Goal: Task Accomplishment & Management: Use online tool/utility

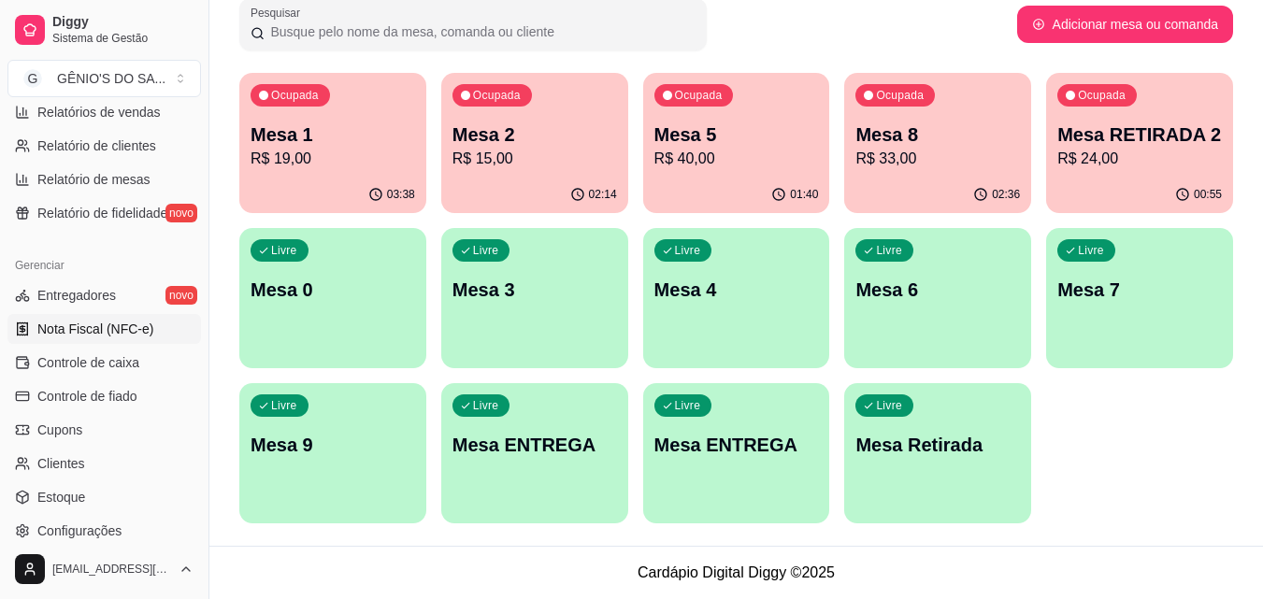
scroll to position [654, 0]
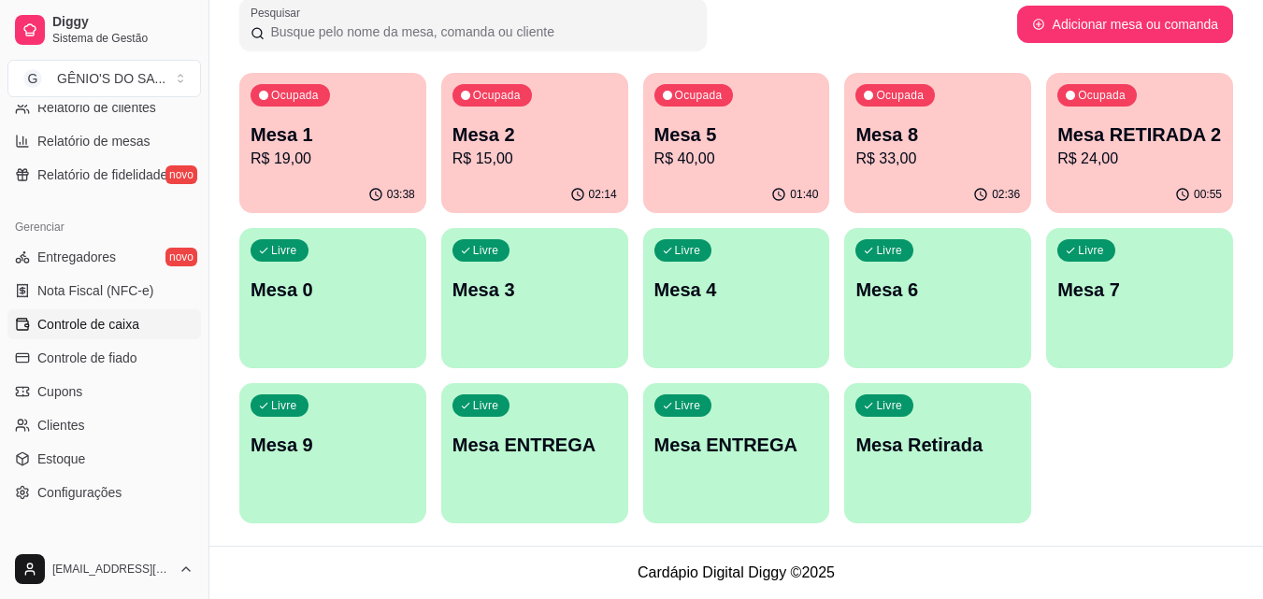
click at [84, 329] on span "Controle de caixa" at bounding box center [88, 324] width 102 height 19
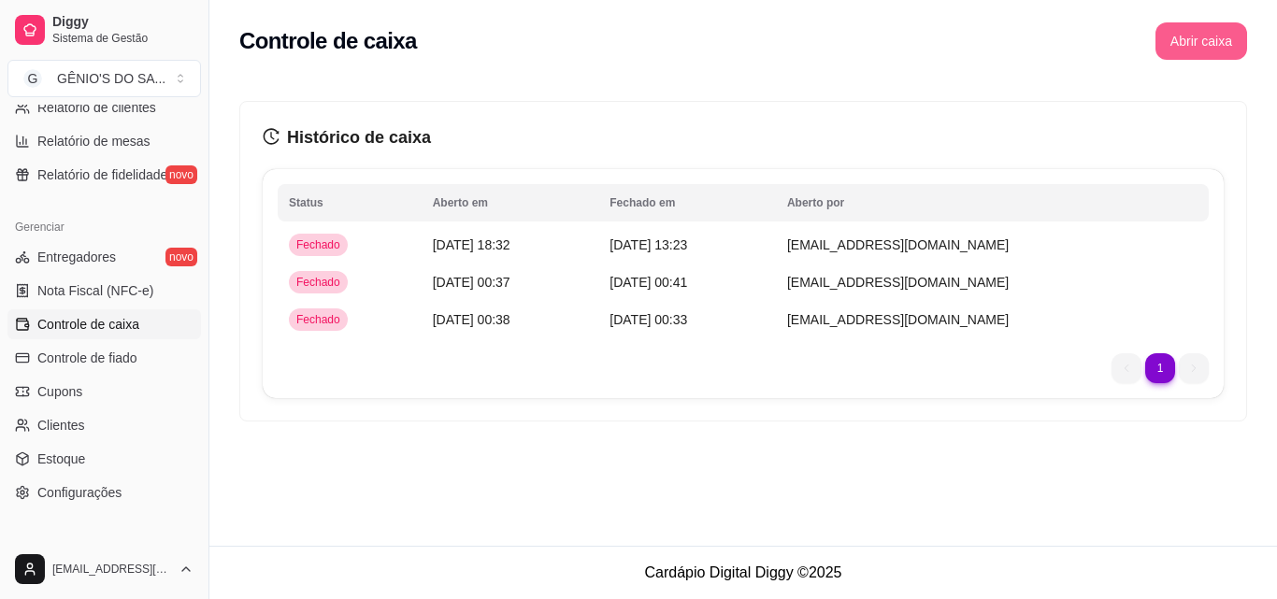
click at [1204, 48] on button "Abrir caixa" at bounding box center [1201, 40] width 92 height 37
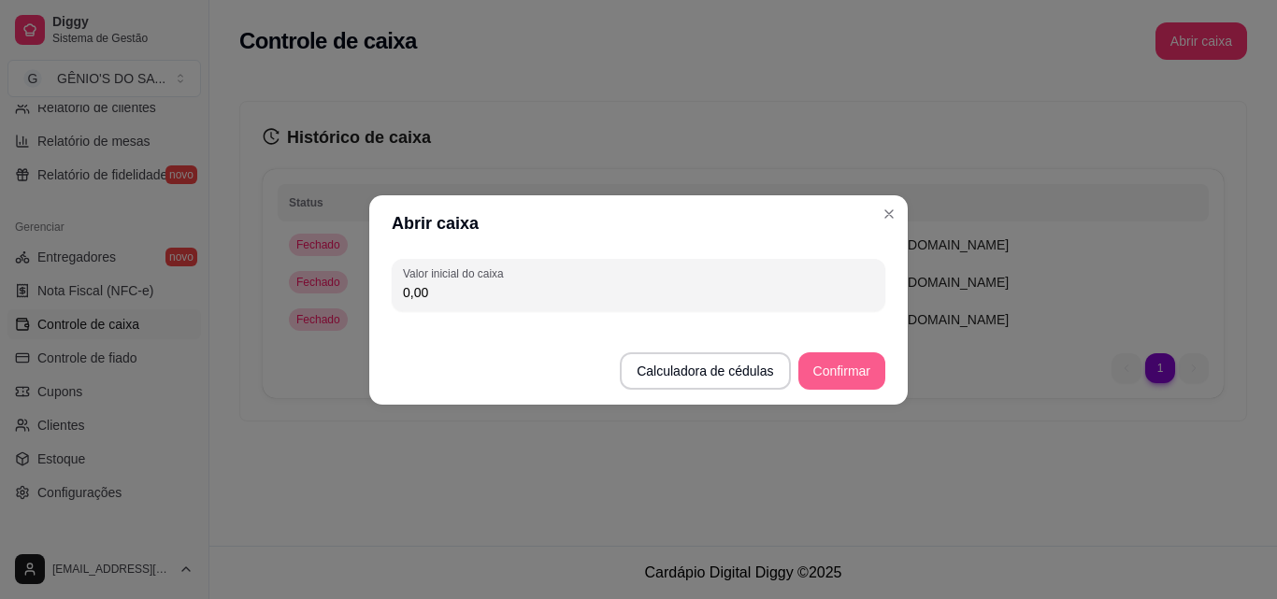
click at [828, 366] on button "Confirmar" at bounding box center [841, 370] width 87 height 37
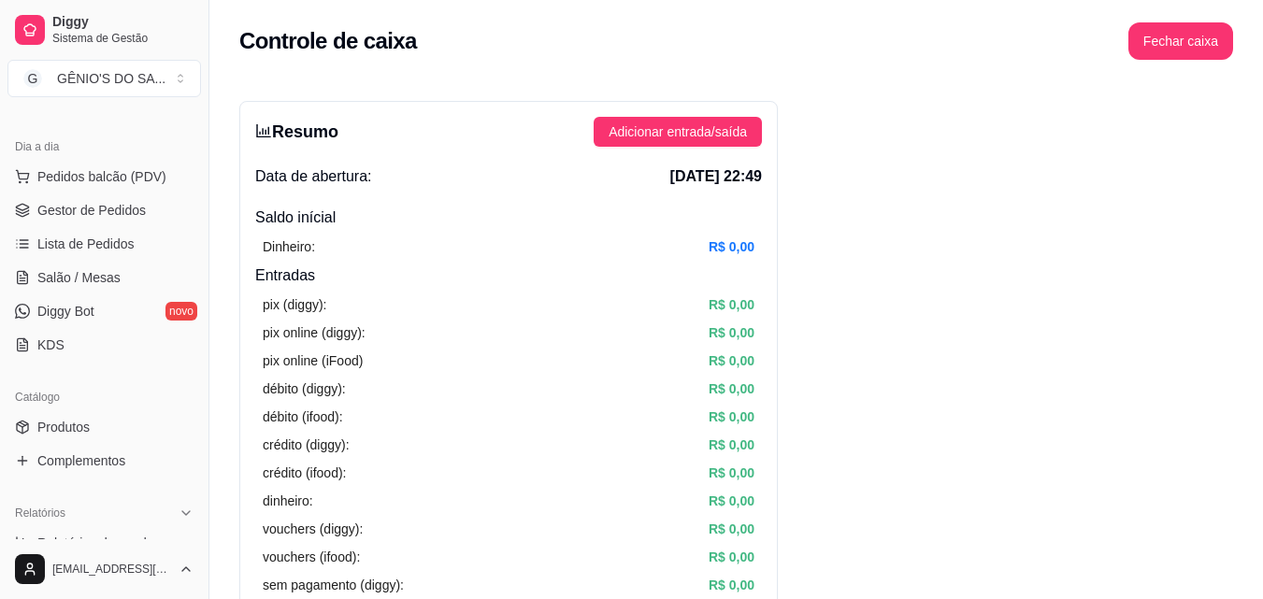
scroll to position [187, 0]
click at [86, 275] on span "Salão / Mesas" at bounding box center [78, 275] width 83 height 19
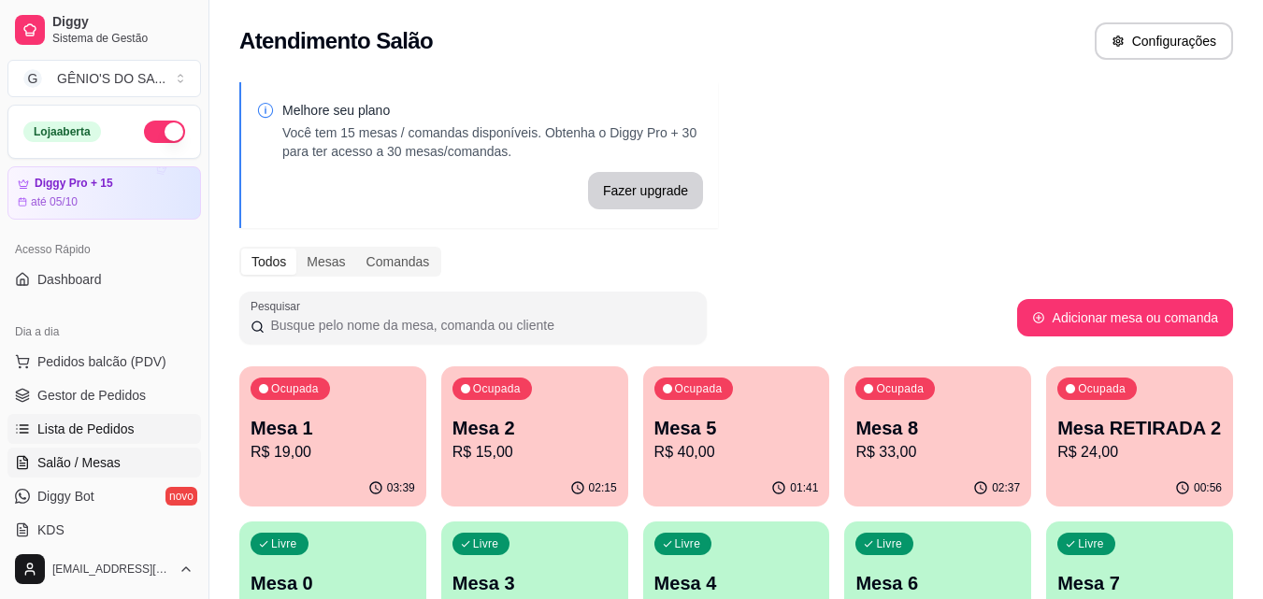
click at [99, 436] on span "Lista de Pedidos" at bounding box center [85, 429] width 97 height 19
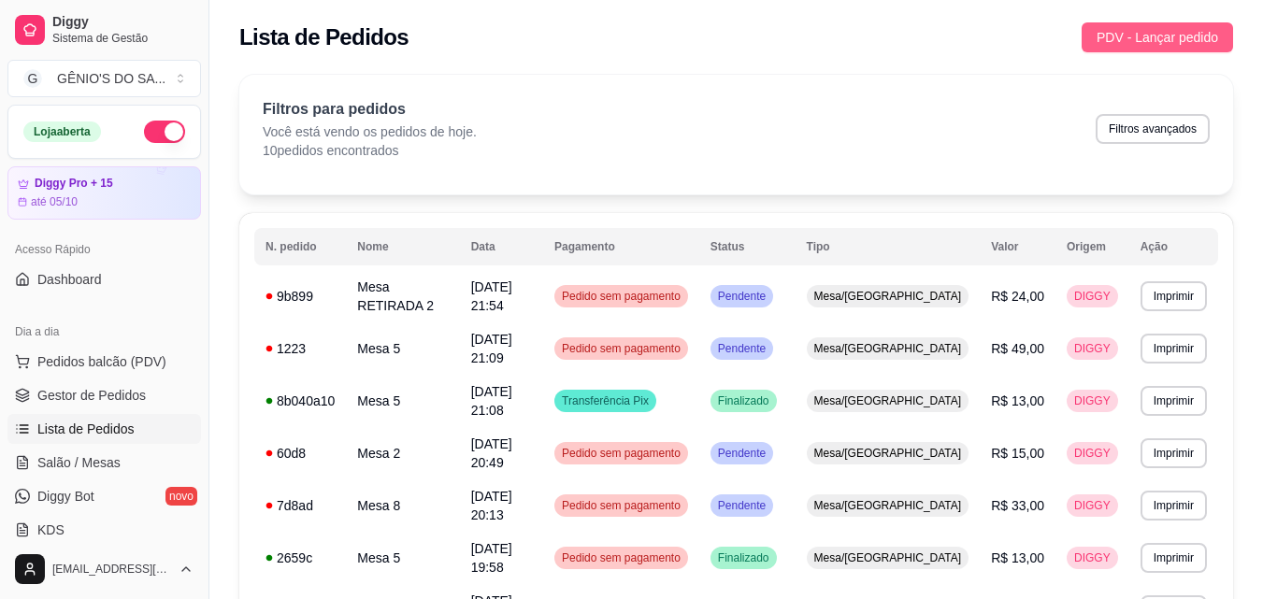
click at [1117, 36] on span "PDV - Lançar pedido" at bounding box center [1158, 37] width 122 height 21
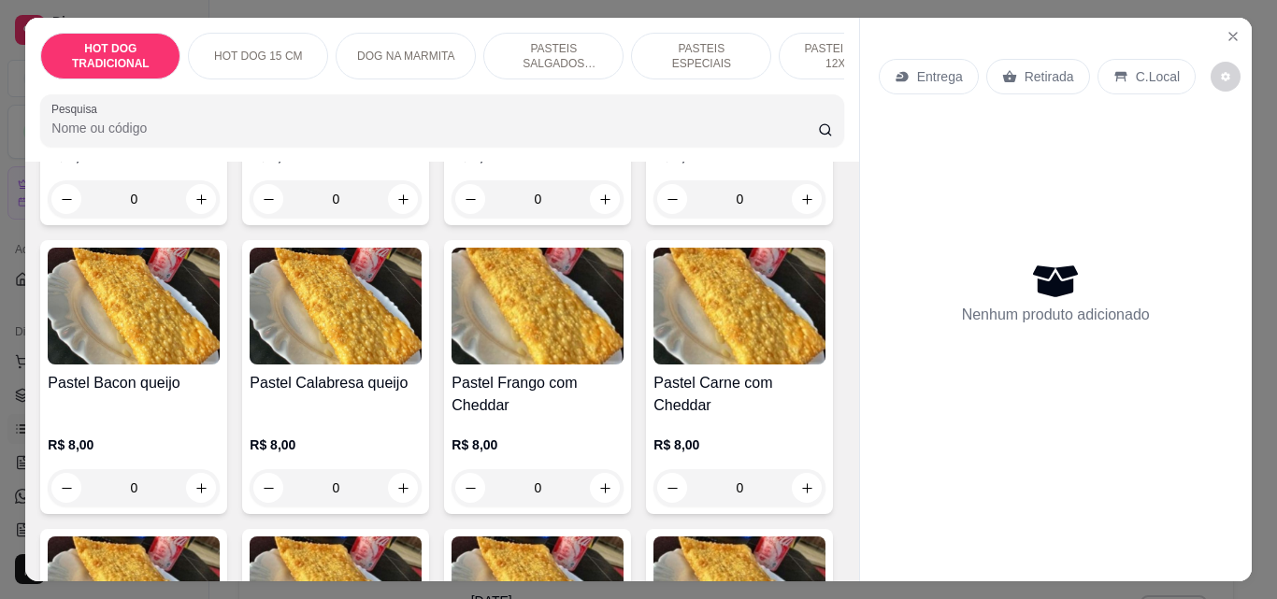
scroll to position [1589, 0]
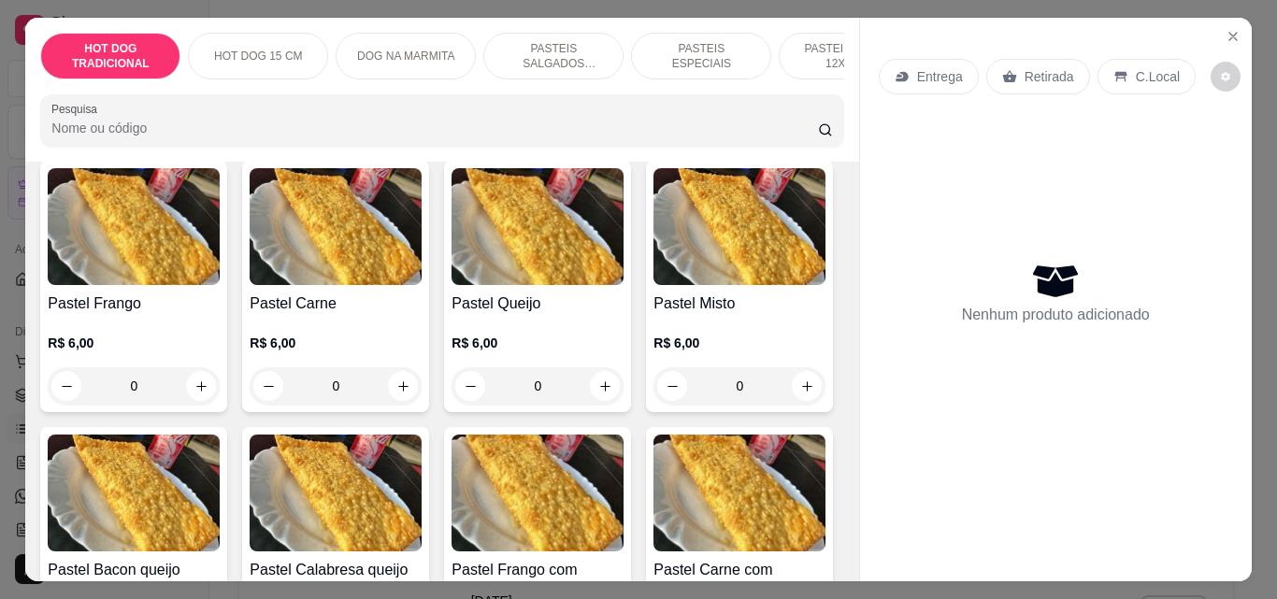
click at [194, 90] on icon "increase-product-quantity" at bounding box center [201, 83] width 14 height 14
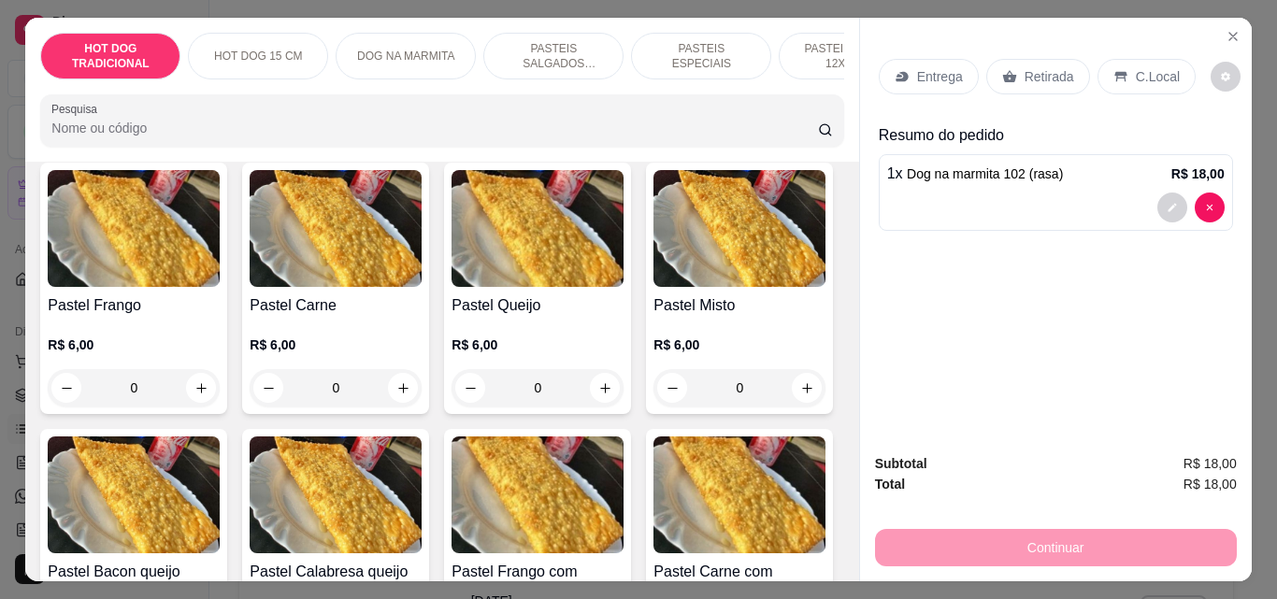
type input "1"
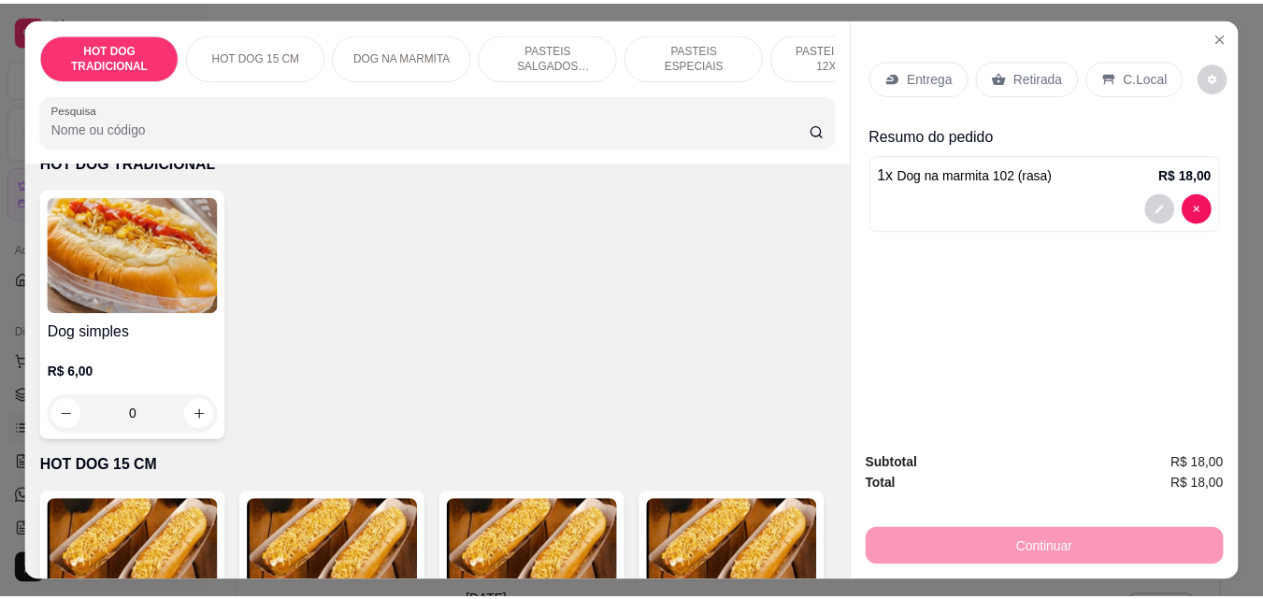
scroll to position [0, 0]
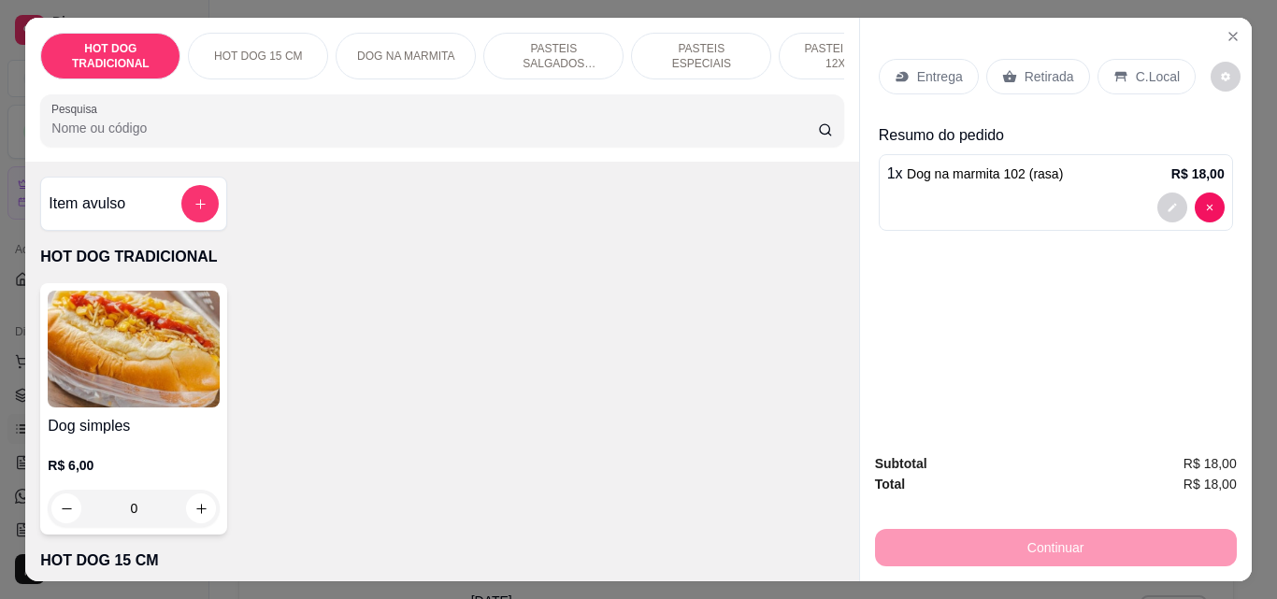
click at [944, 70] on p "Entrega" at bounding box center [940, 76] width 46 height 19
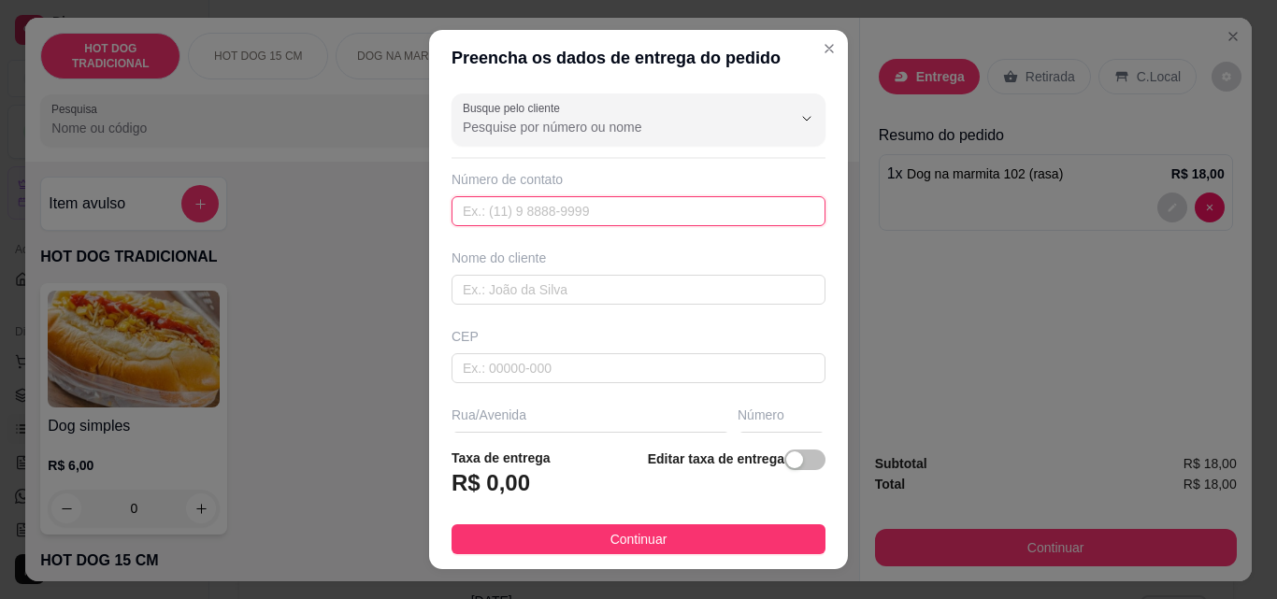
click at [503, 220] on input "text" at bounding box center [639, 211] width 374 height 30
type input "8"
click at [786, 458] on div "button" at bounding box center [794, 460] width 17 height 17
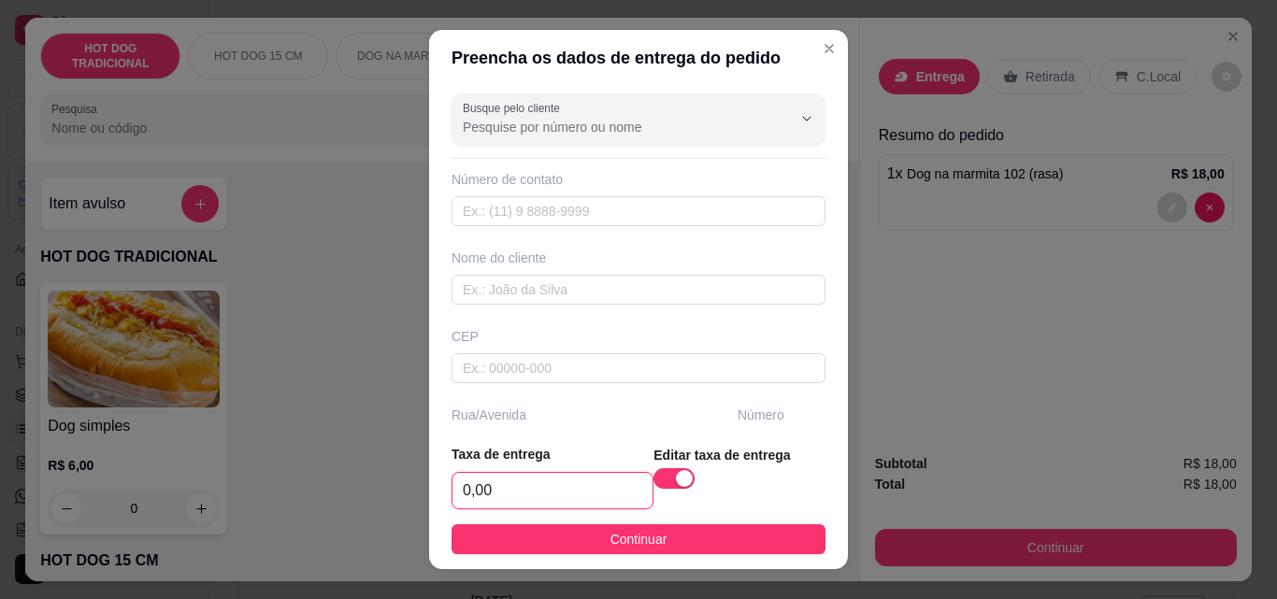
click at [538, 480] on input "0,00" at bounding box center [552, 491] width 200 height 36
type input "2,00"
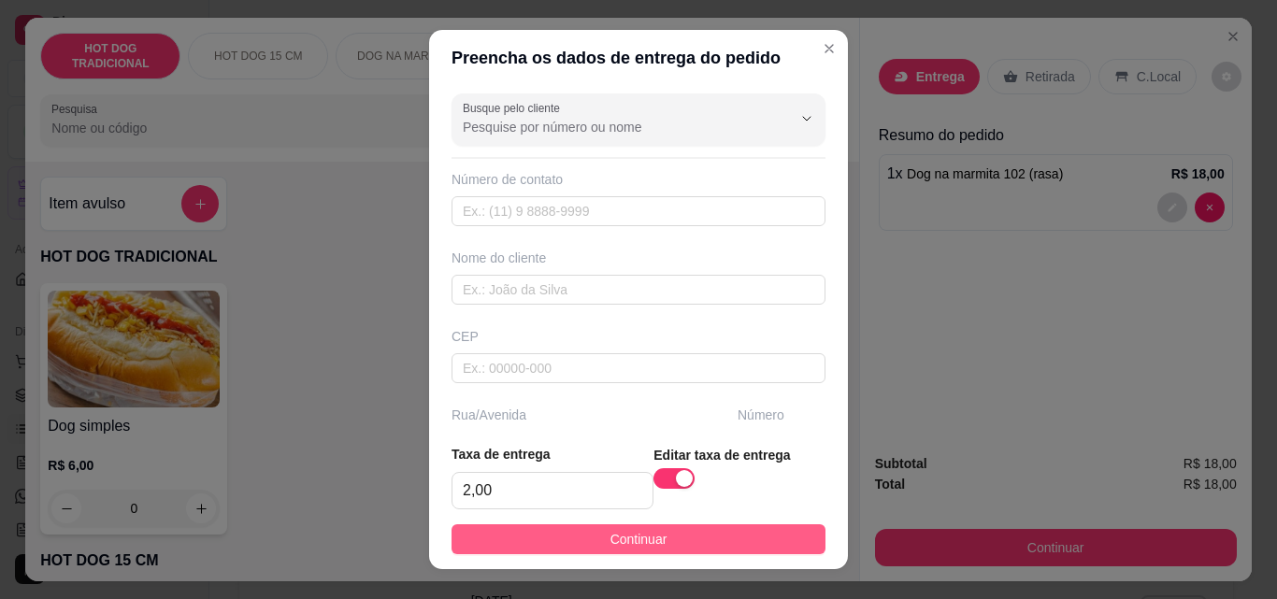
click at [610, 538] on span "Continuar" at bounding box center [638, 539] width 57 height 21
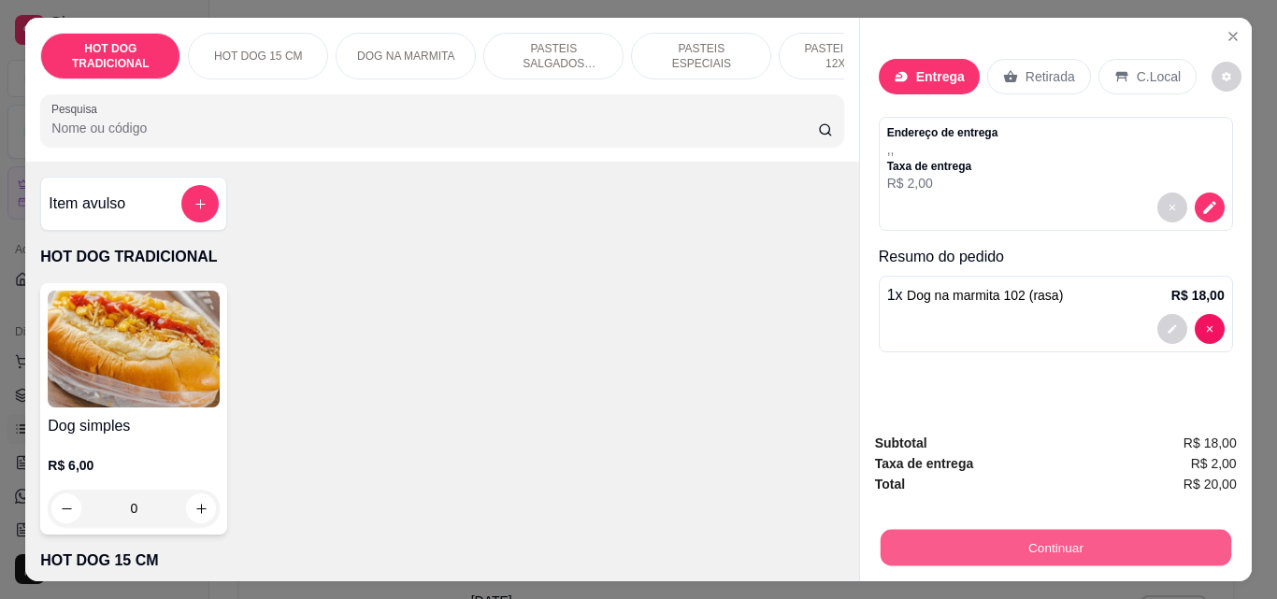
click at [1067, 544] on button "Continuar" at bounding box center [1055, 547] width 351 height 36
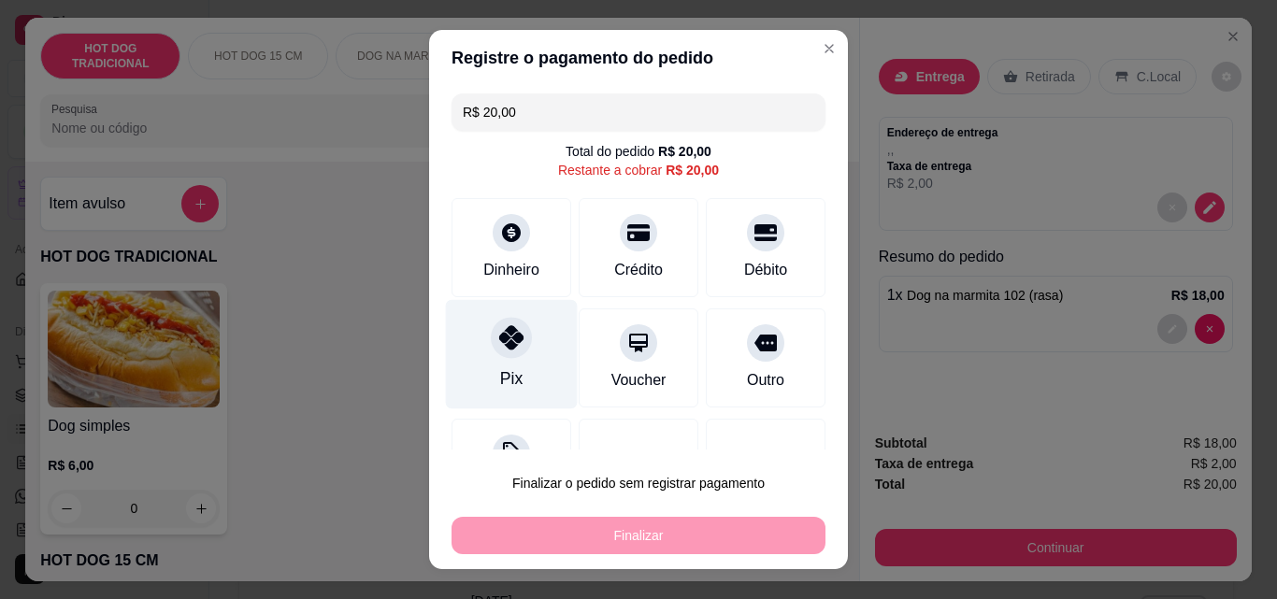
click at [511, 338] on icon at bounding box center [511, 337] width 24 height 24
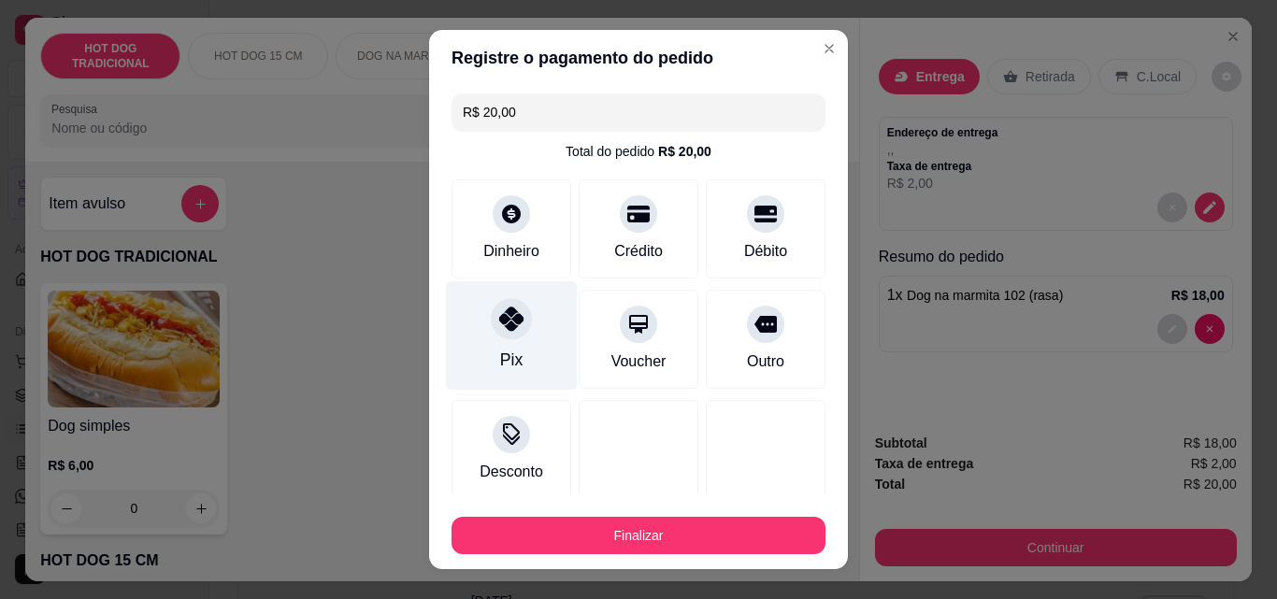
type input "R$ 0,00"
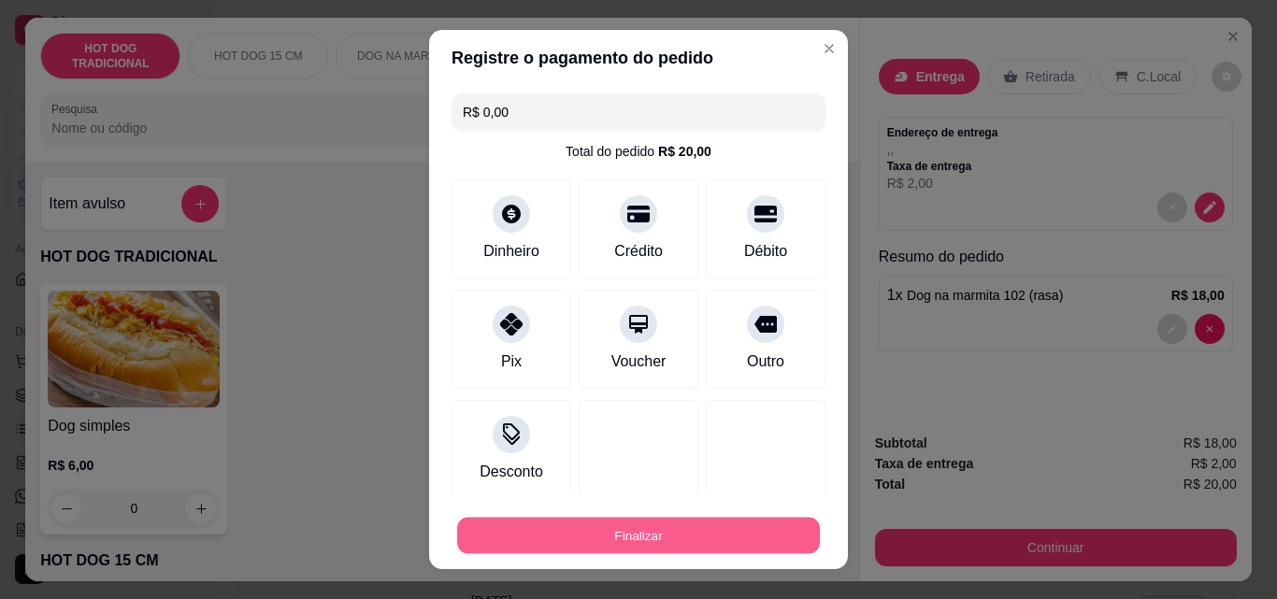
click at [629, 535] on button "Finalizar" at bounding box center [638, 536] width 363 height 36
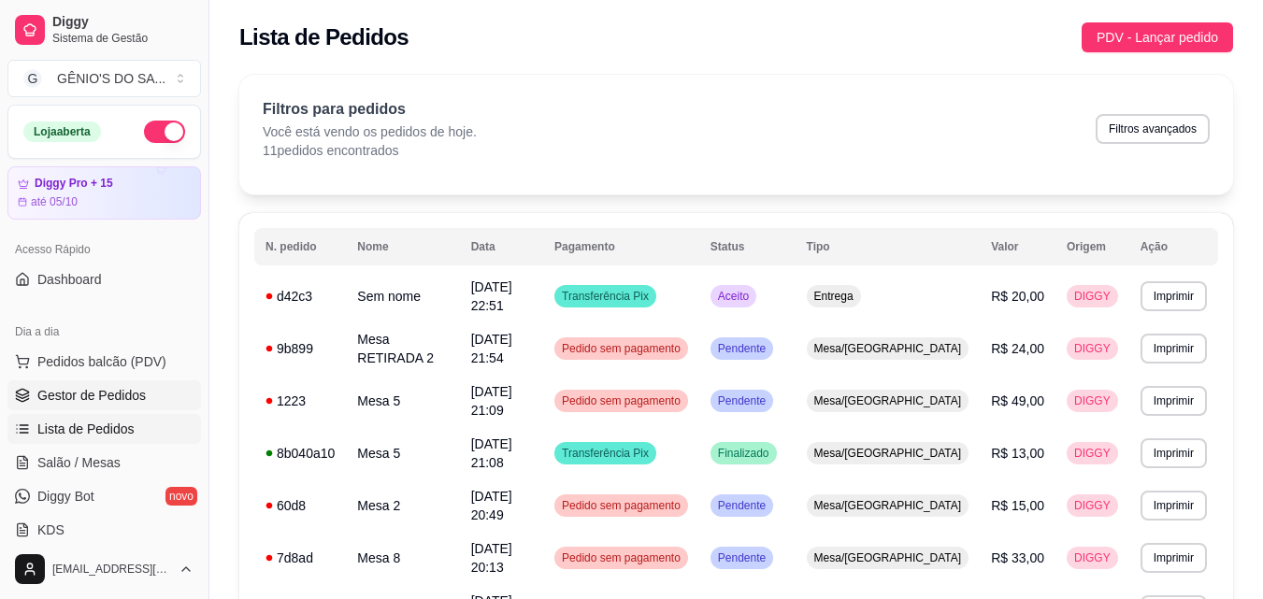
click at [101, 401] on span "Gestor de Pedidos" at bounding box center [91, 395] width 108 height 19
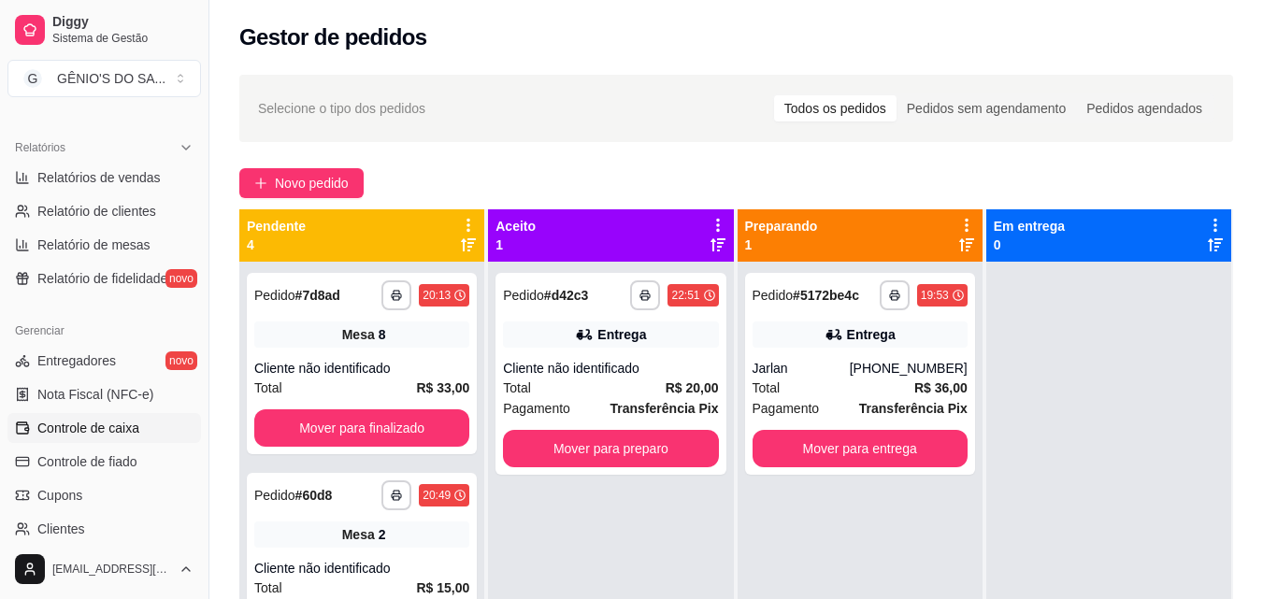
scroll to position [561, 0]
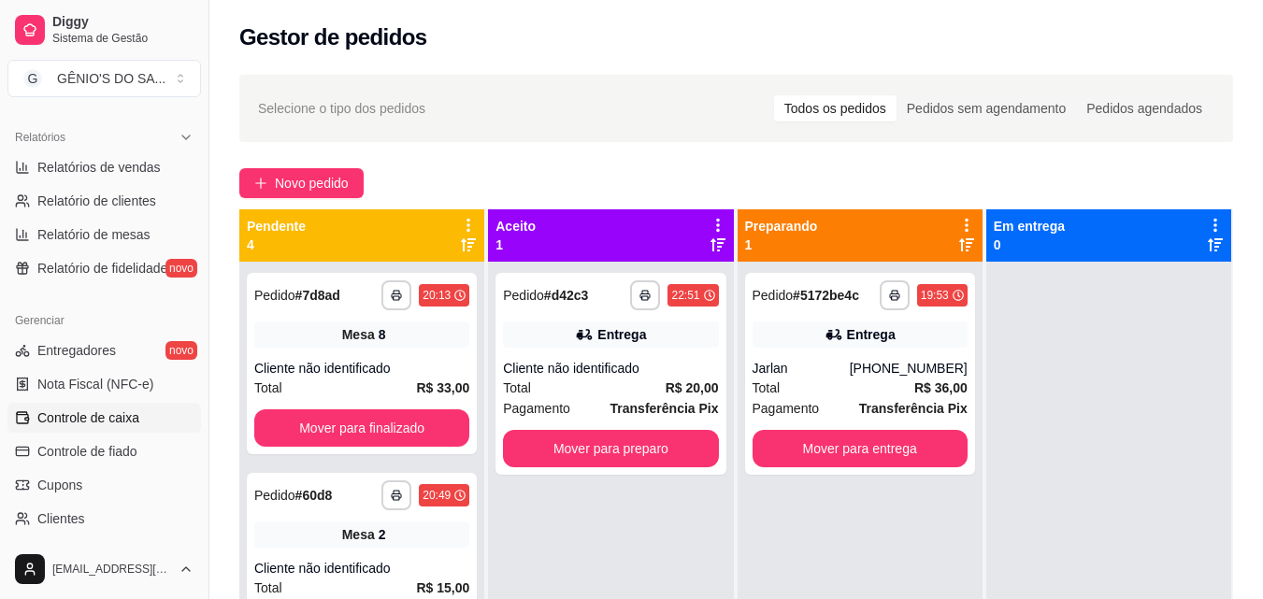
click at [93, 415] on span "Controle de caixa" at bounding box center [88, 418] width 102 height 19
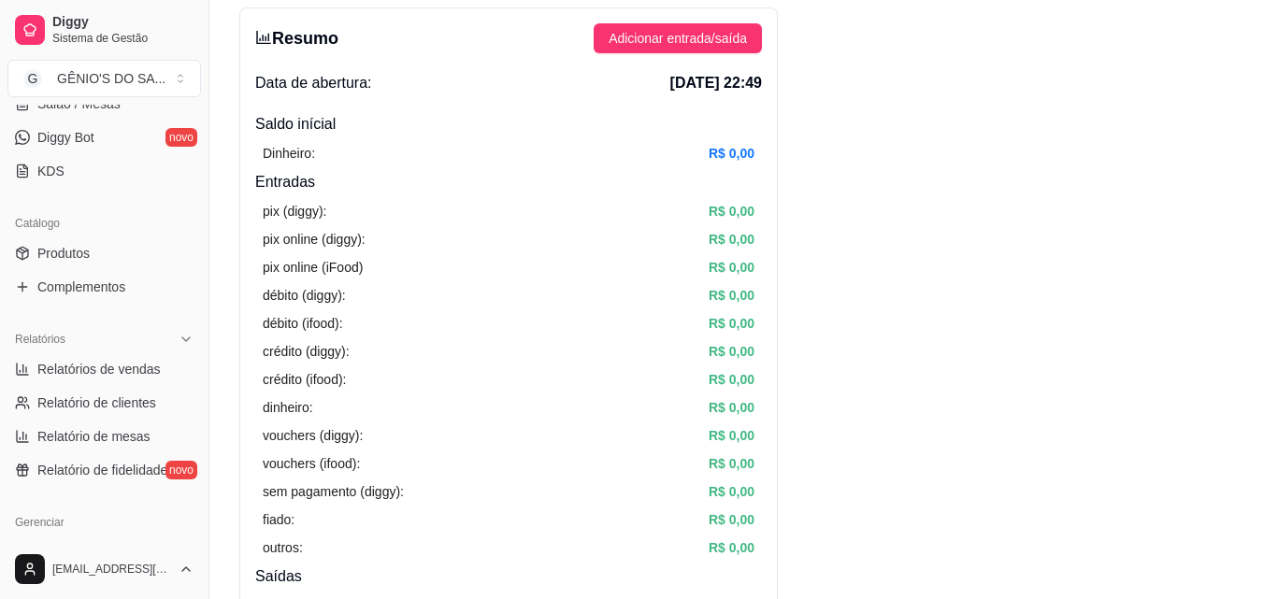
scroll to position [280, 0]
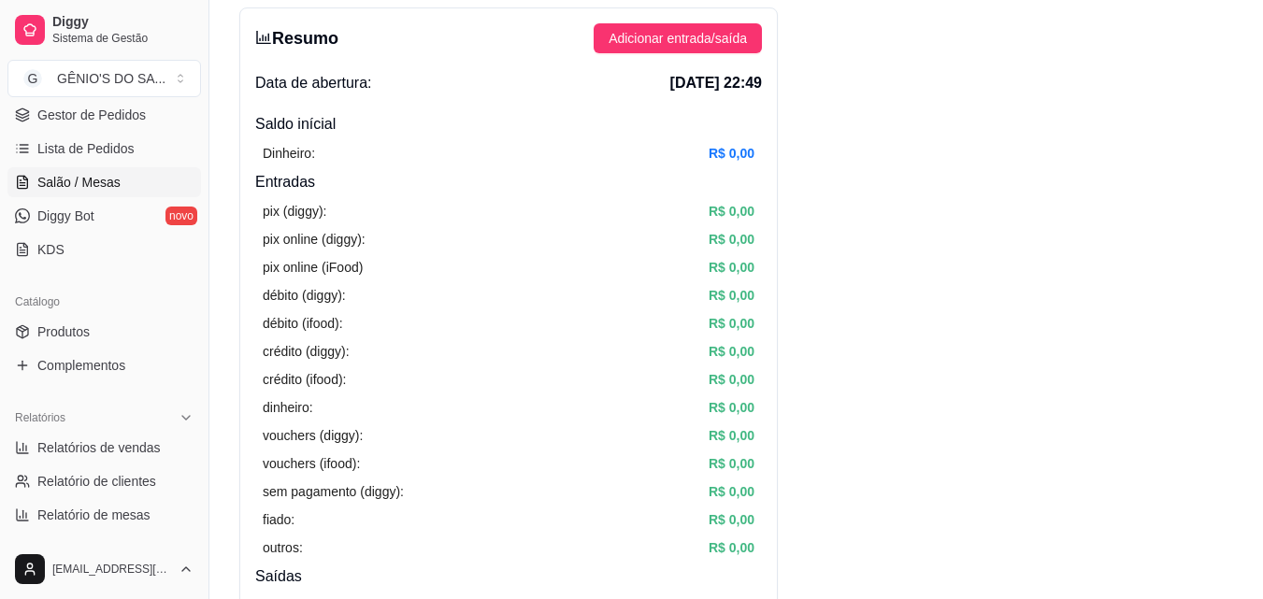
click at [81, 179] on span "Salão / Mesas" at bounding box center [78, 182] width 83 height 19
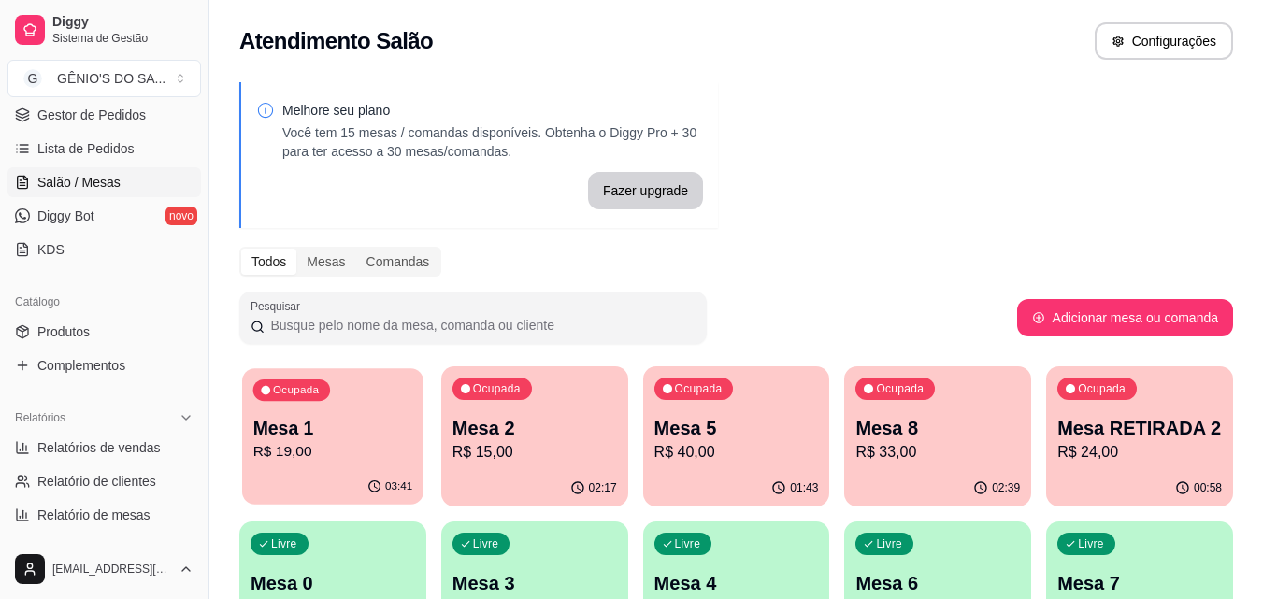
click at [299, 434] on p "Mesa 1" at bounding box center [333, 428] width 160 height 25
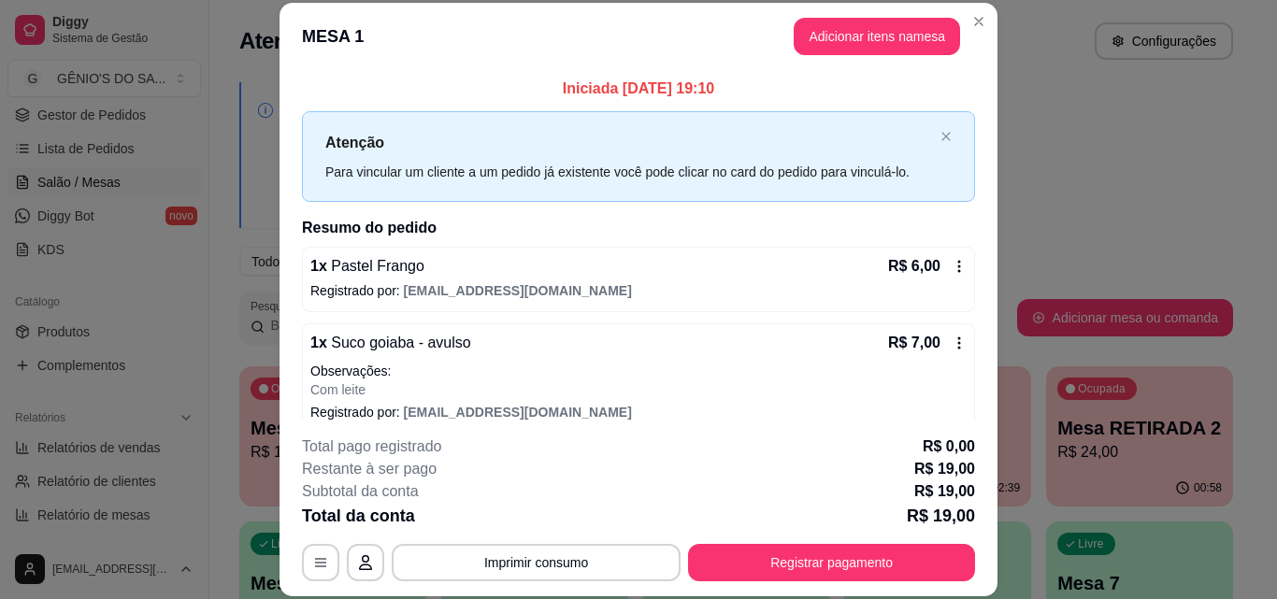
scroll to position [93, 0]
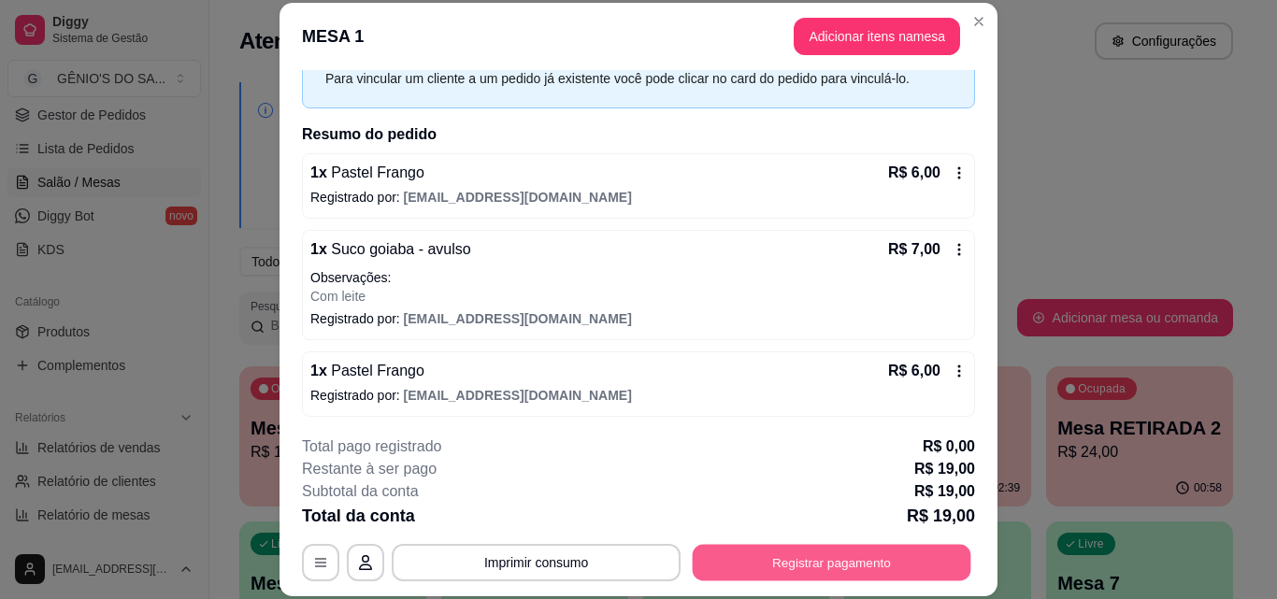
click at [778, 557] on button "Registrar pagamento" at bounding box center [832, 562] width 279 height 36
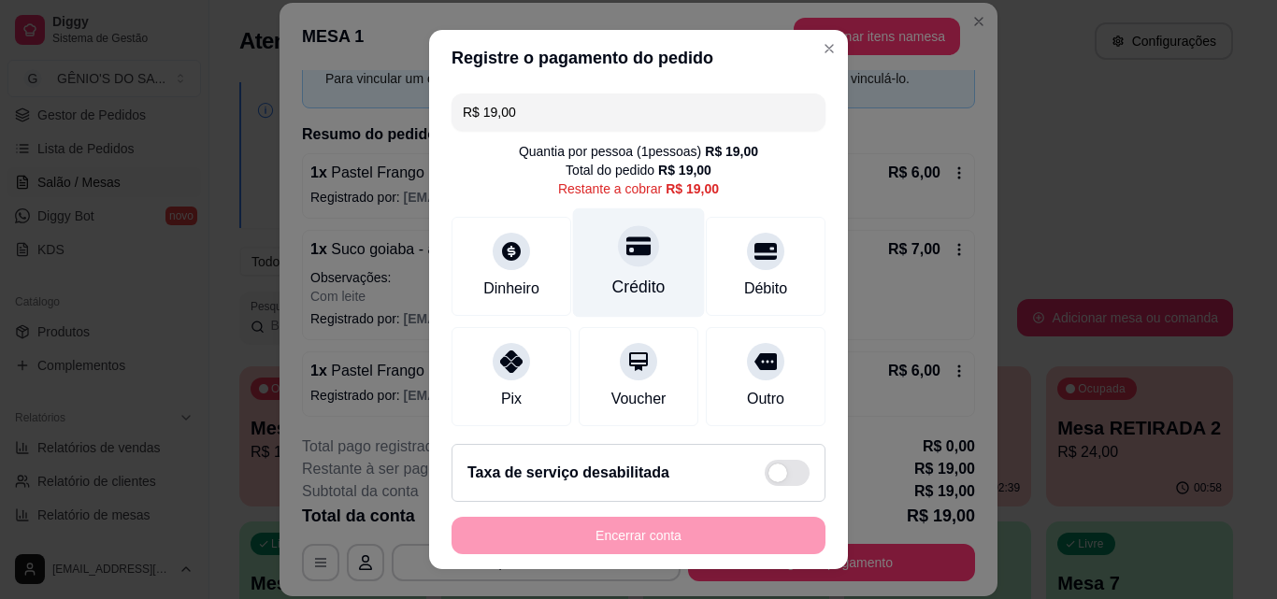
click at [623, 267] on div "Crédito" at bounding box center [639, 262] width 132 height 109
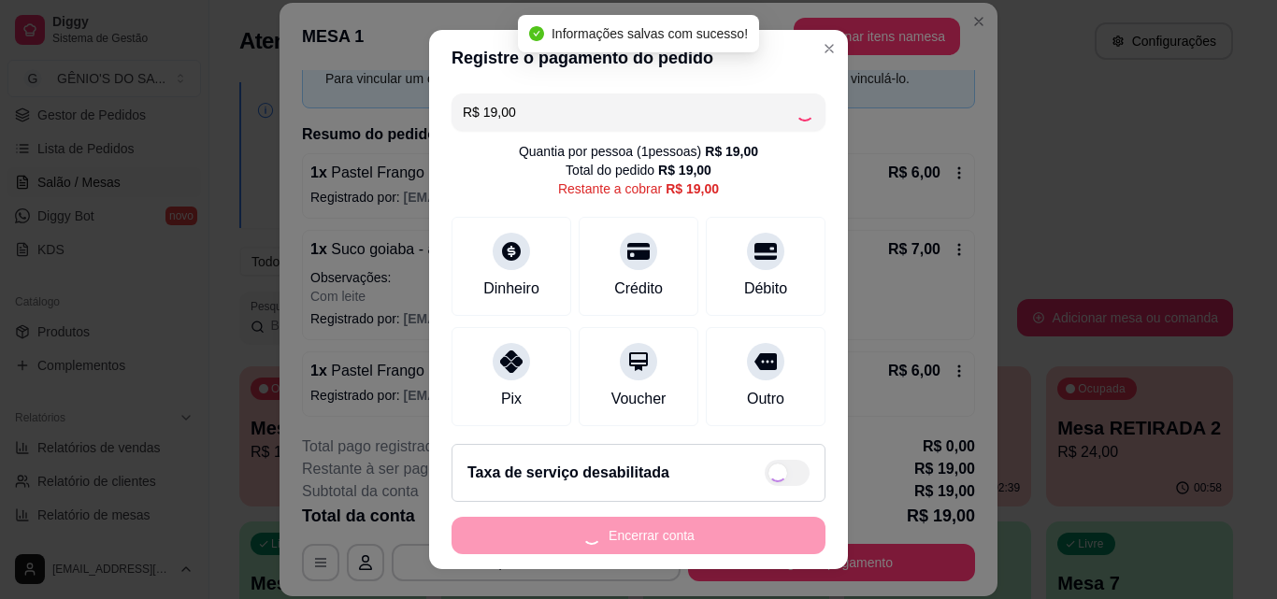
type input "R$ 0,00"
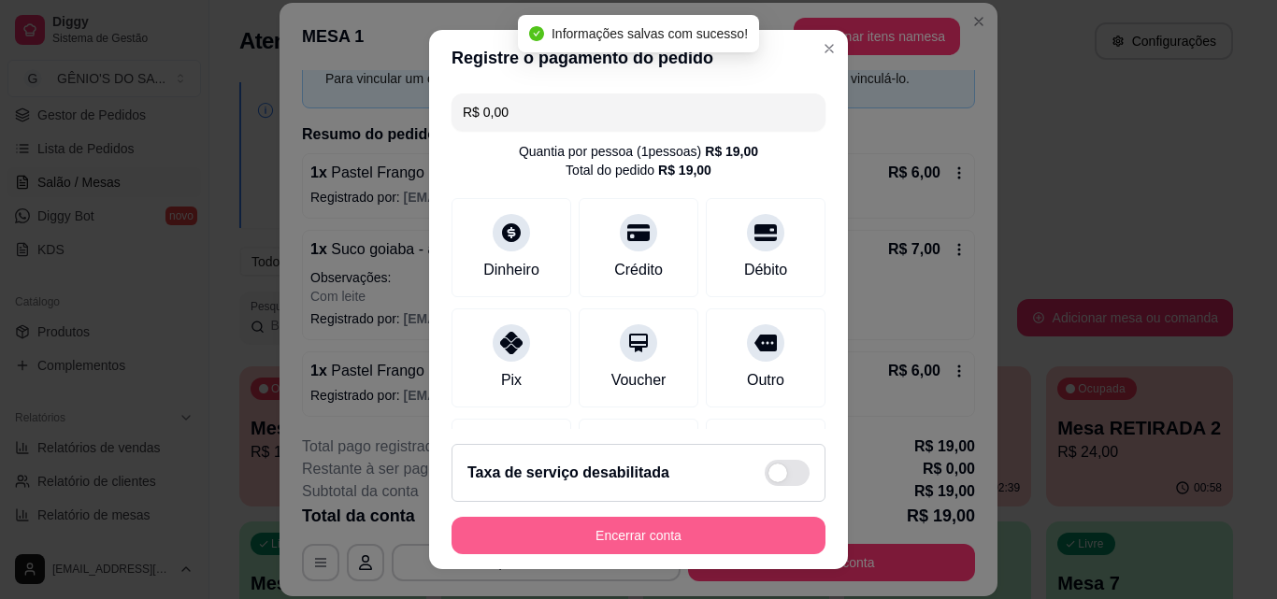
click at [606, 547] on button "Encerrar conta" at bounding box center [639, 535] width 374 height 37
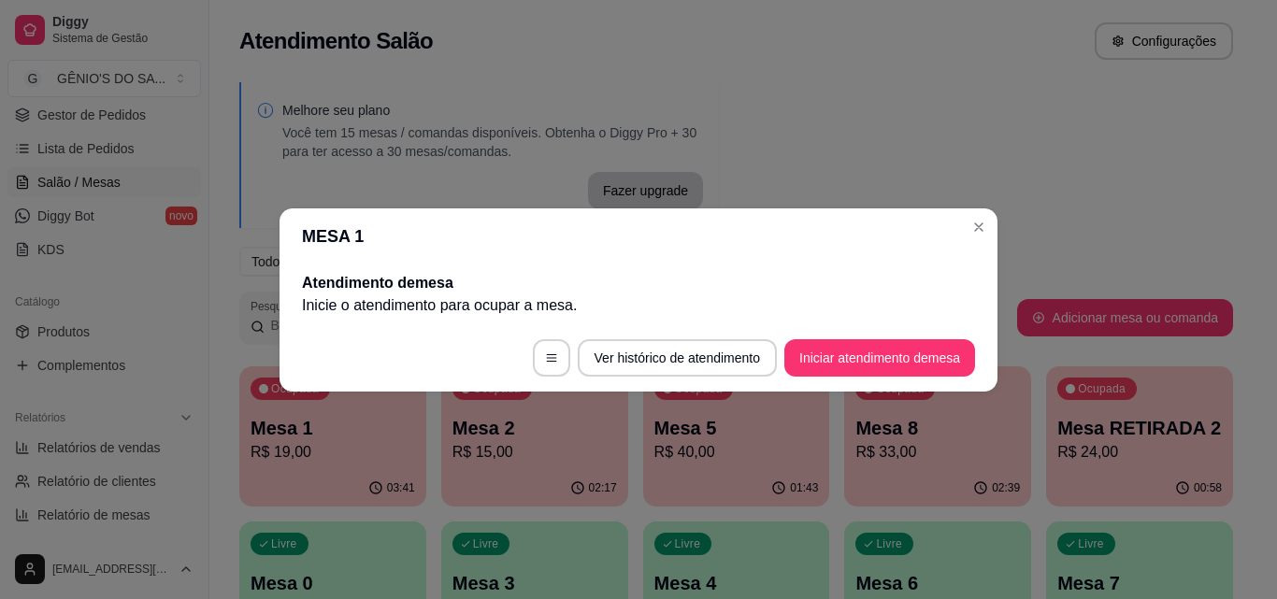
scroll to position [0, 0]
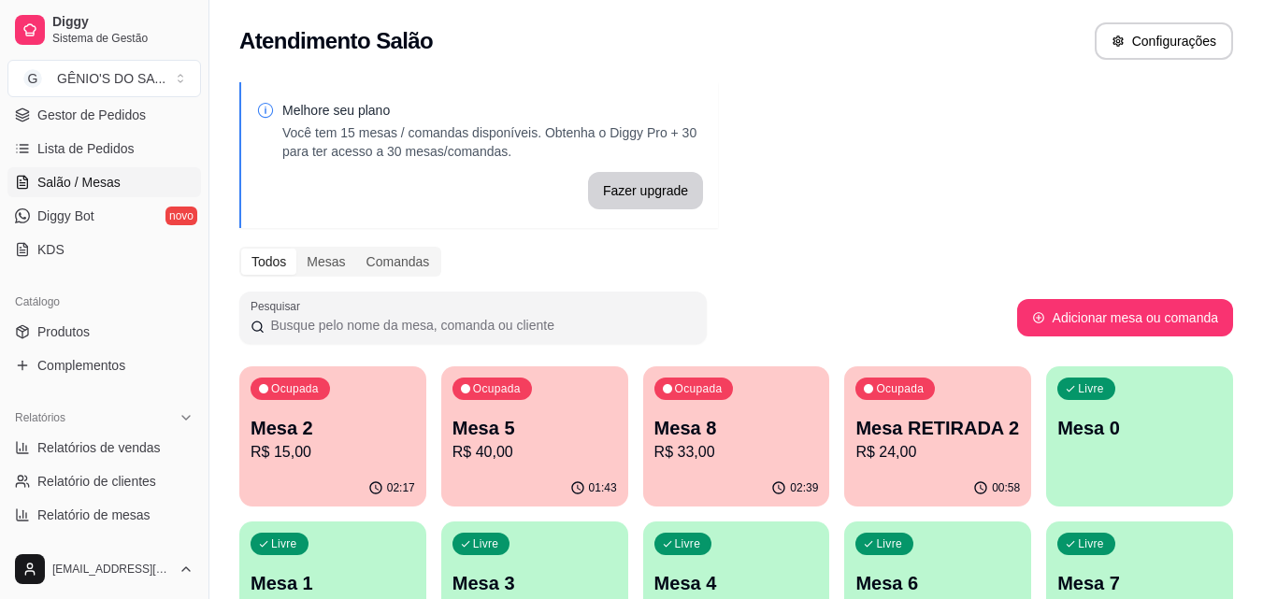
click at [332, 470] on div "02:17" at bounding box center [332, 488] width 187 height 36
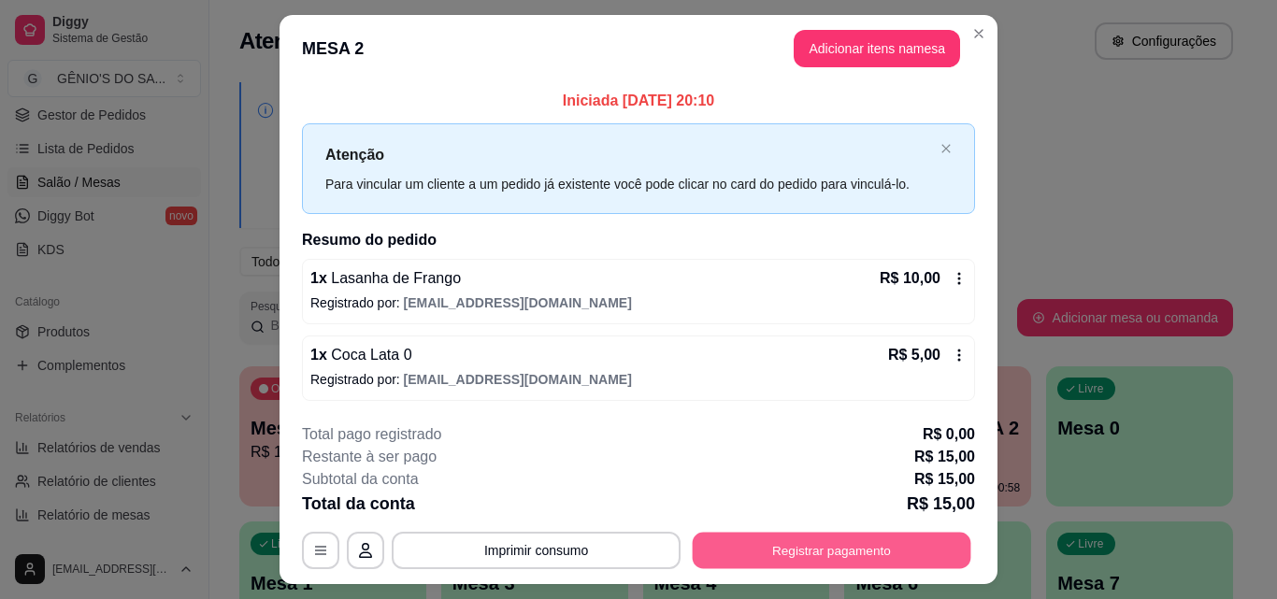
click at [824, 537] on button "Registrar pagamento" at bounding box center [832, 551] width 279 height 36
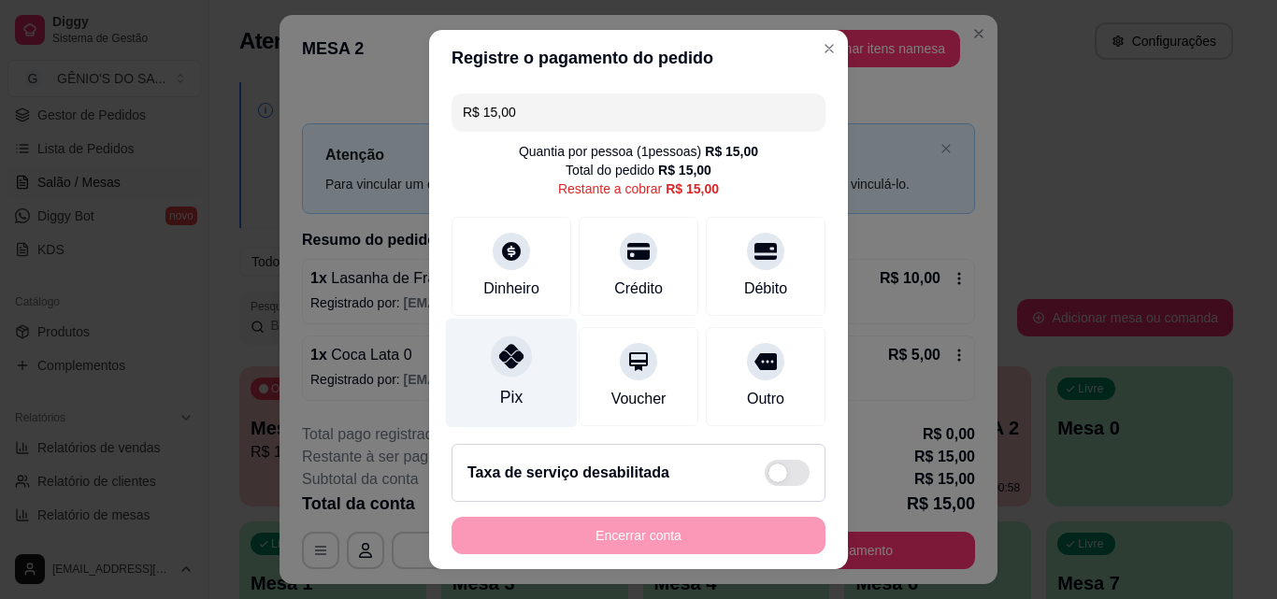
click at [463, 379] on div "Pix" at bounding box center [512, 373] width 132 height 109
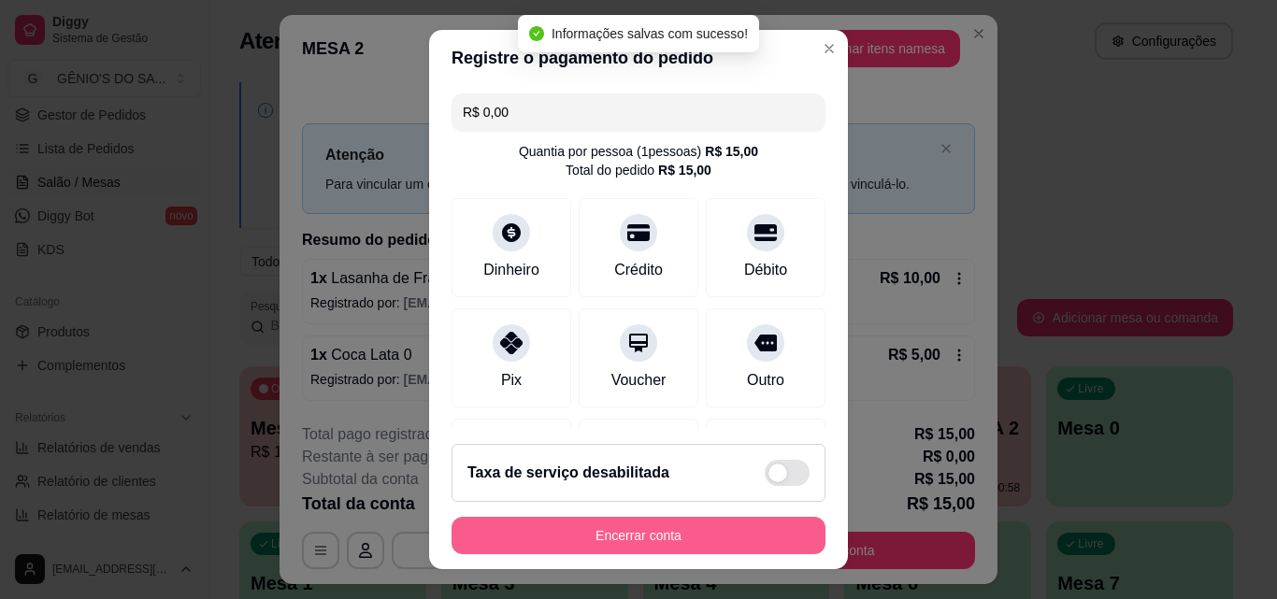
type input "R$ 0,00"
click at [594, 540] on button "Encerrar conta" at bounding box center [639, 535] width 374 height 37
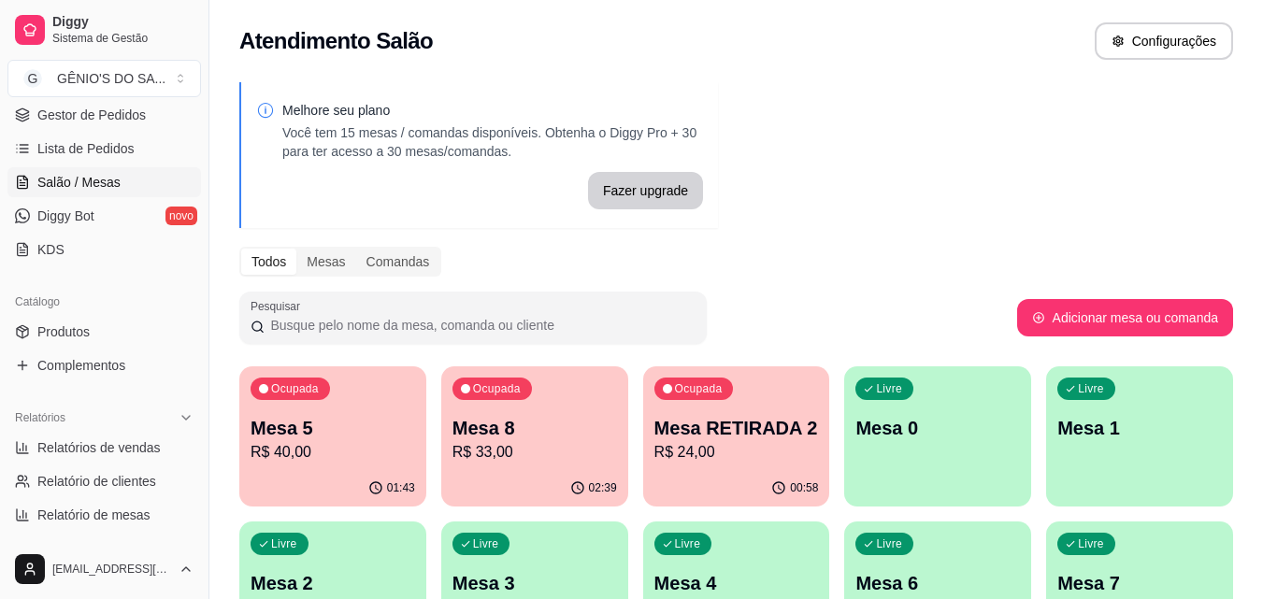
click at [294, 419] on p "Mesa 5" at bounding box center [333, 428] width 165 height 26
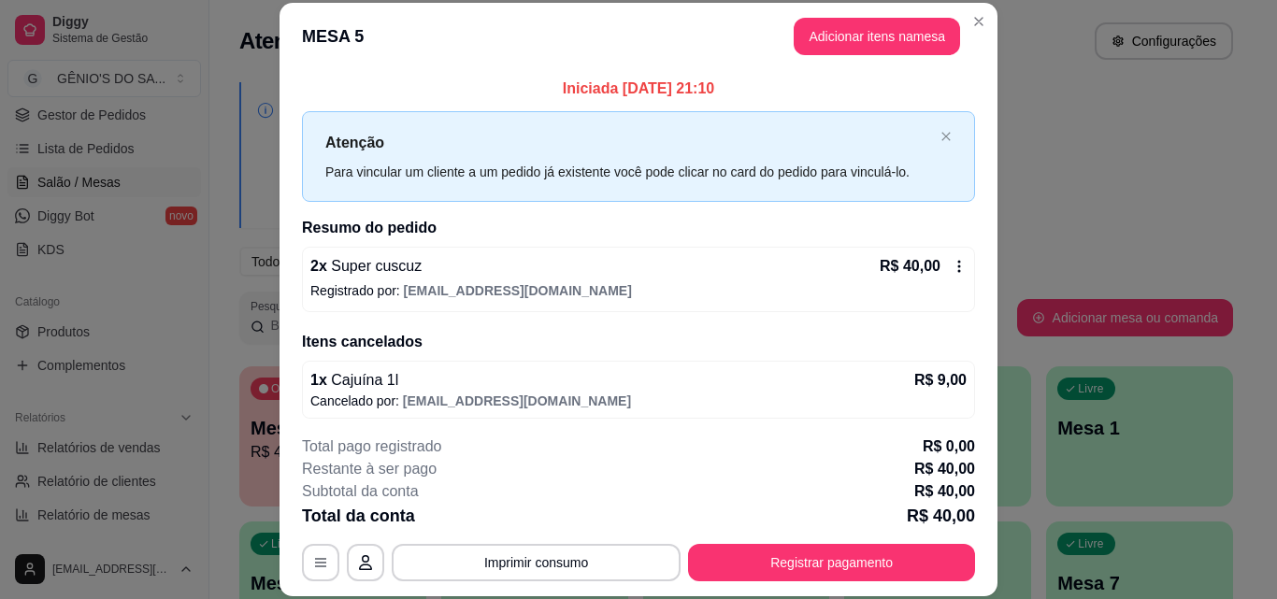
scroll to position [6, 0]
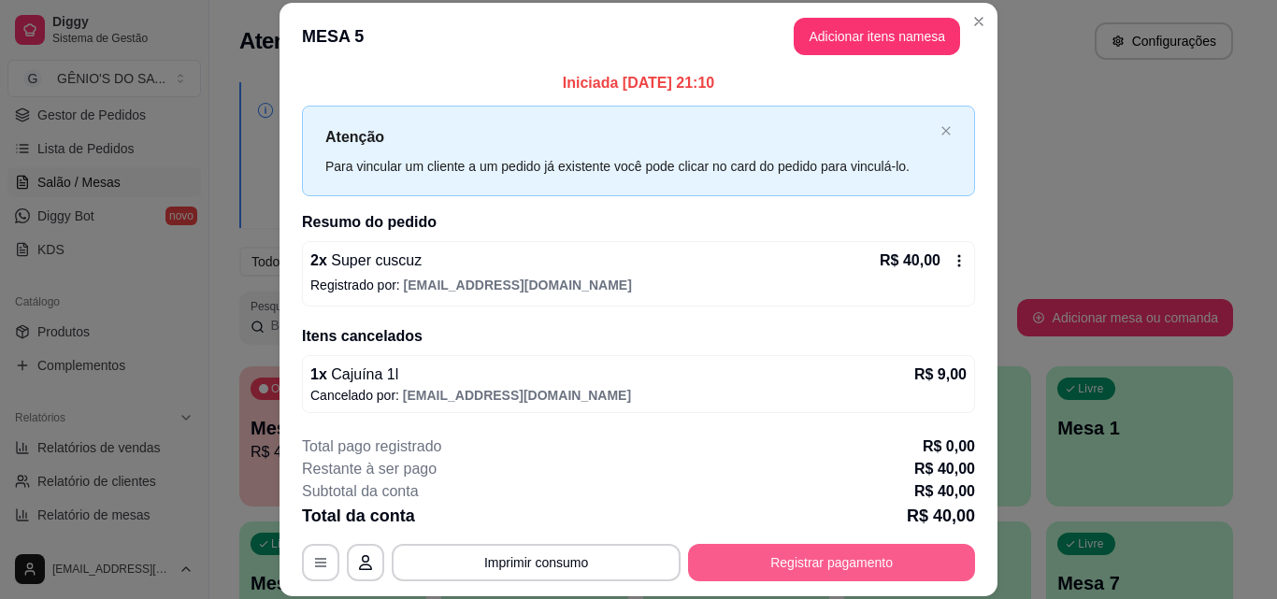
click at [738, 563] on button "Registrar pagamento" at bounding box center [831, 562] width 287 height 37
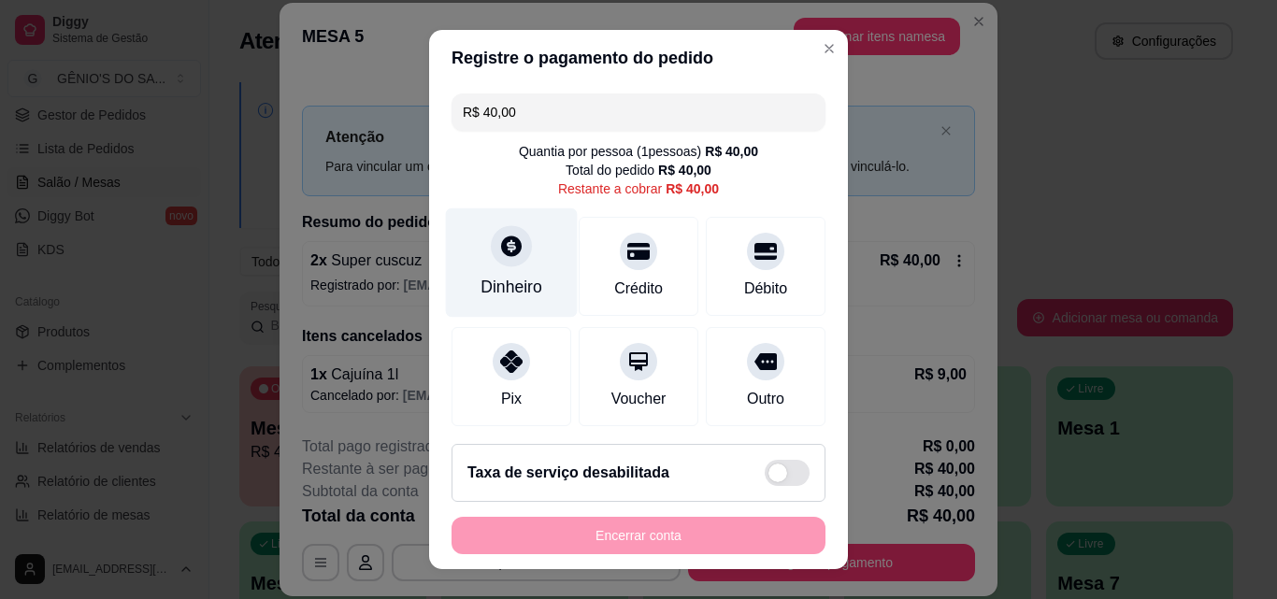
click at [505, 277] on div "Dinheiro" at bounding box center [511, 287] width 62 height 24
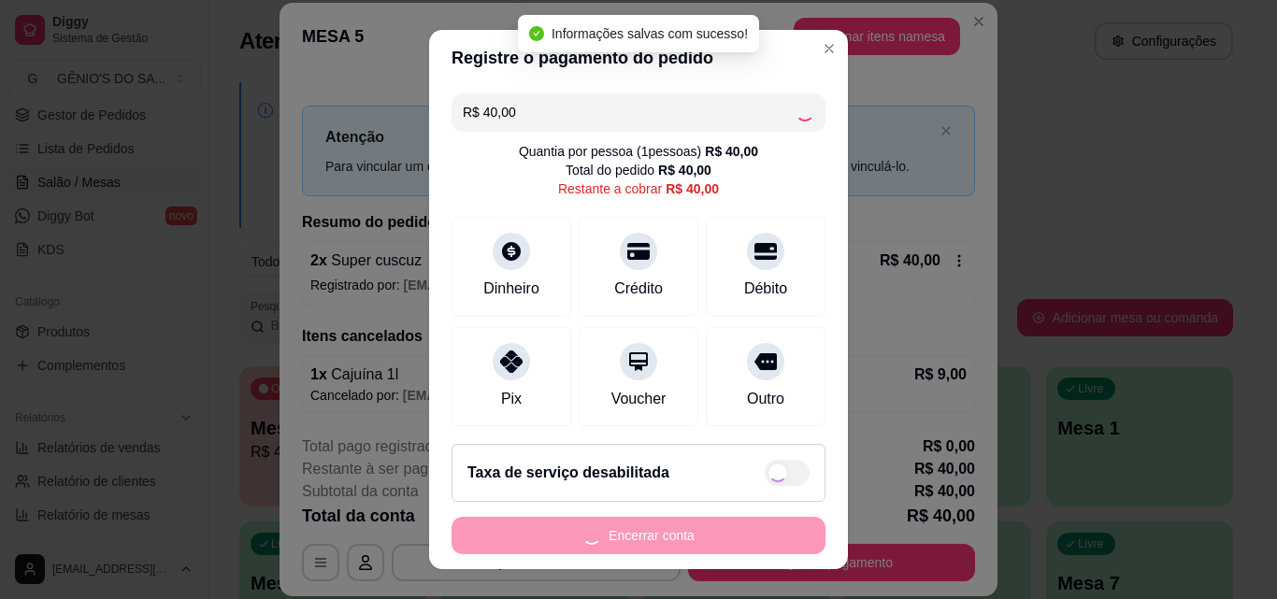
type input "R$ 0,00"
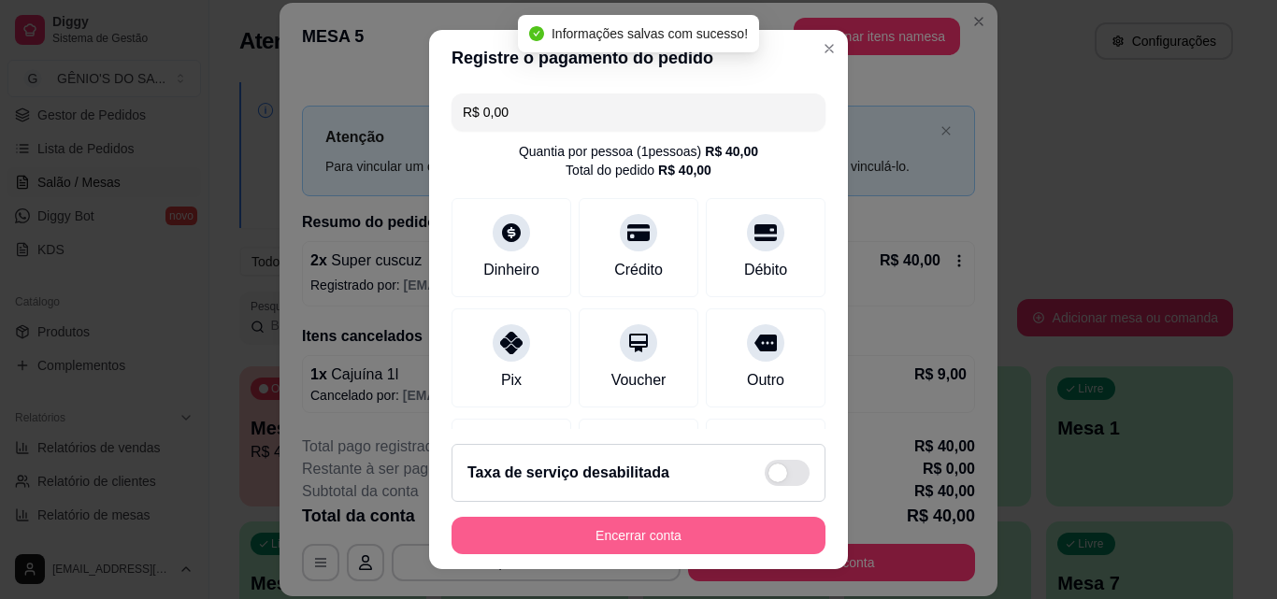
click at [624, 543] on button "Encerrar conta" at bounding box center [639, 535] width 374 height 37
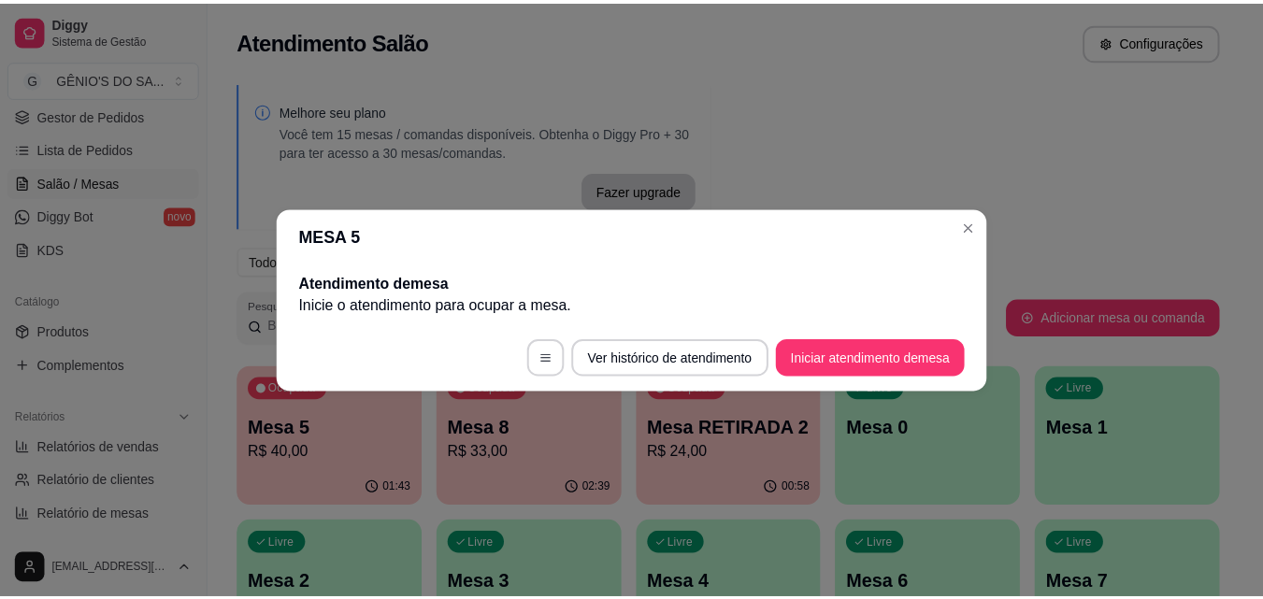
scroll to position [0, 0]
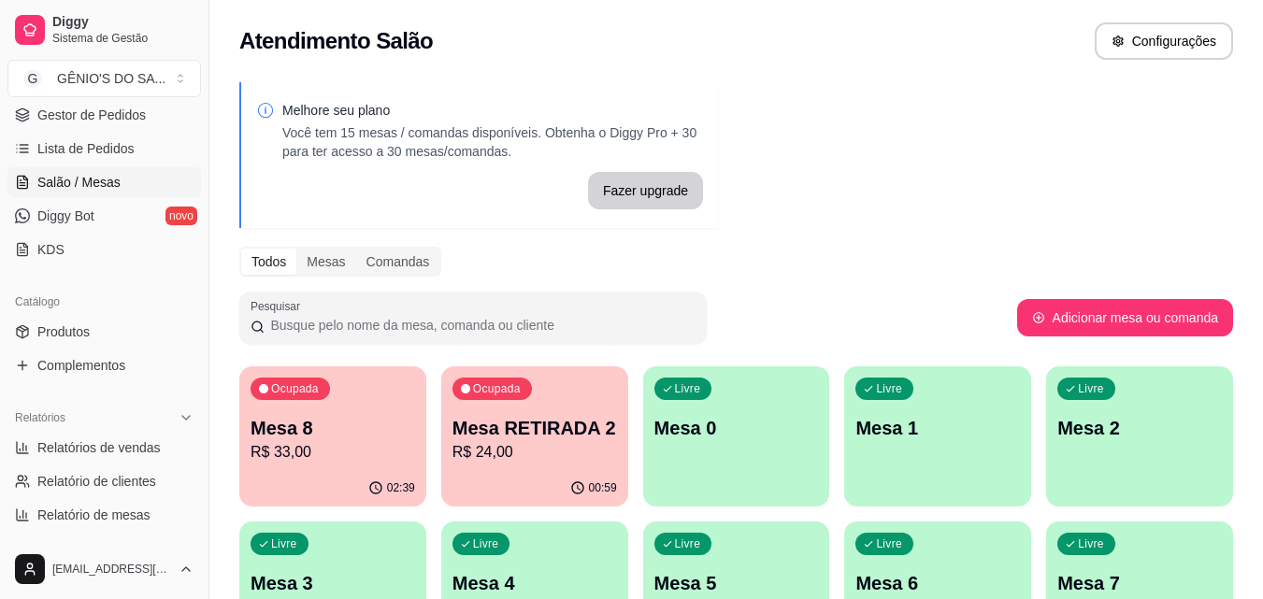
click at [317, 459] on p "R$ 33,00" at bounding box center [333, 452] width 165 height 22
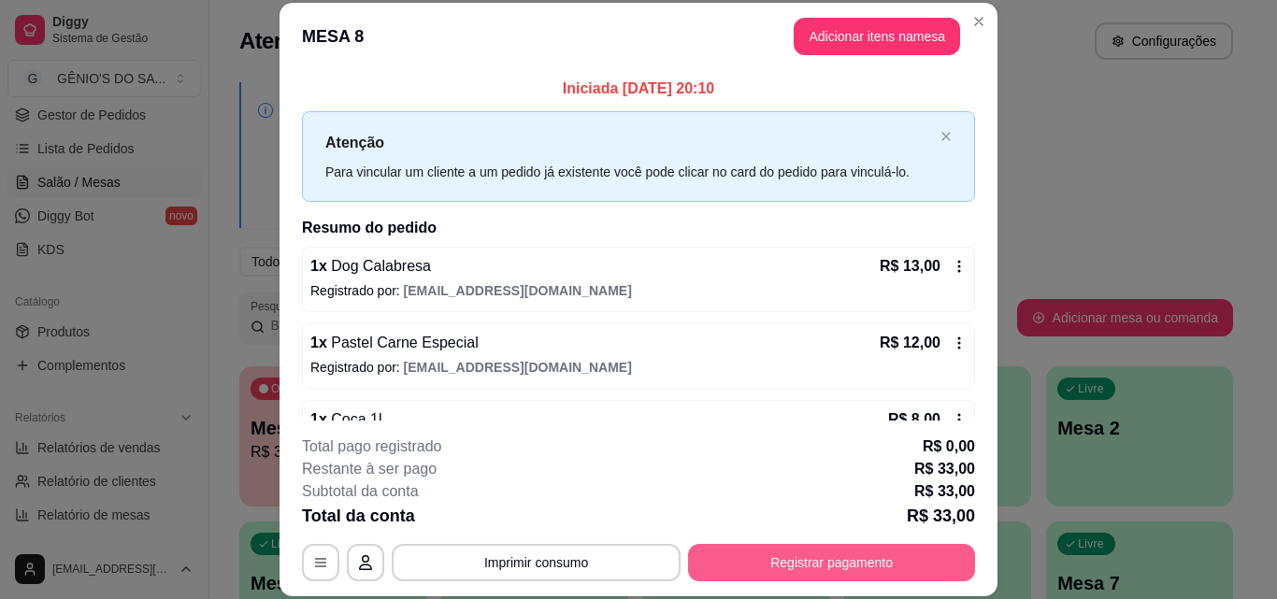
click at [807, 550] on button "Registrar pagamento" at bounding box center [831, 562] width 287 height 37
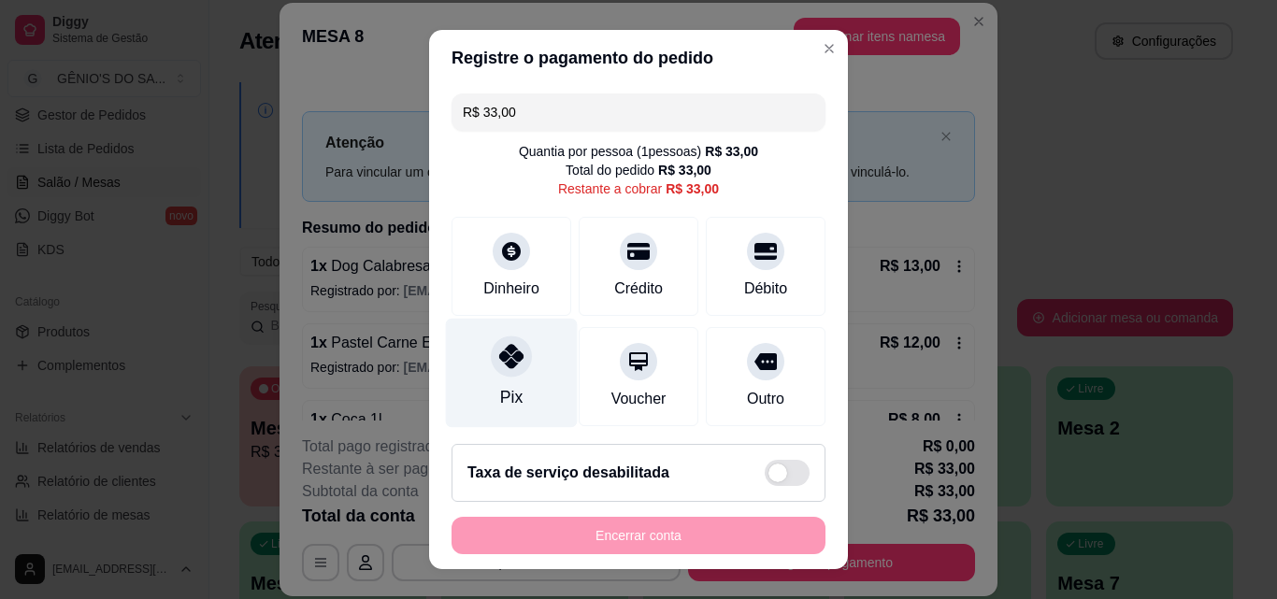
click at [509, 360] on icon at bounding box center [511, 356] width 24 height 24
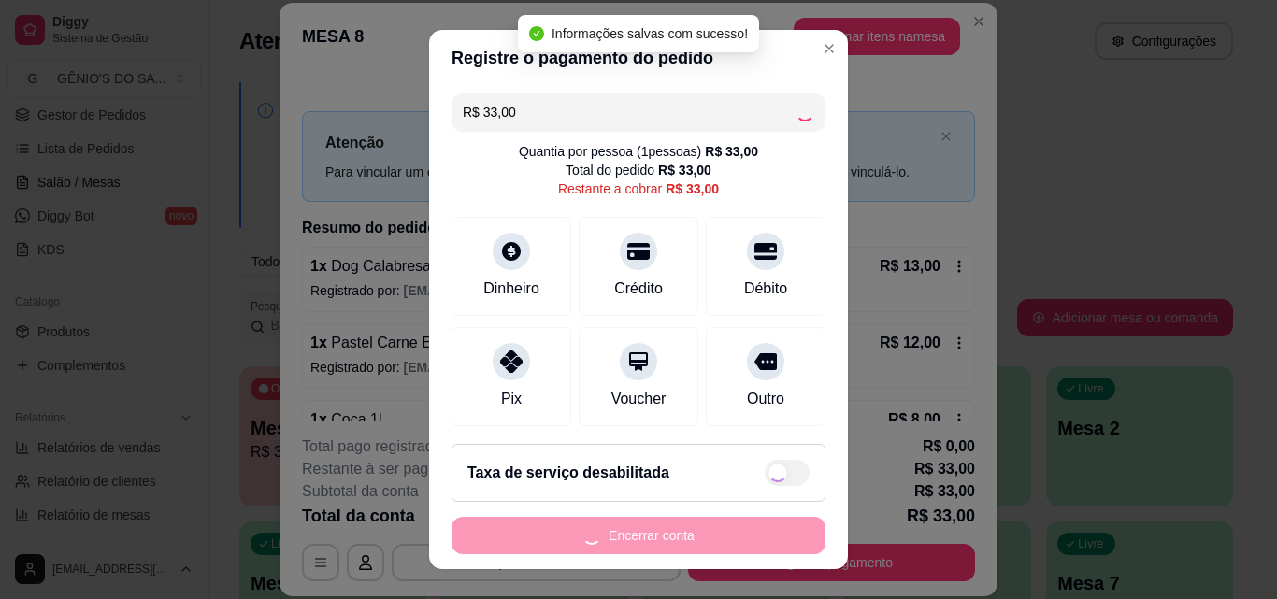
type input "R$ 0,00"
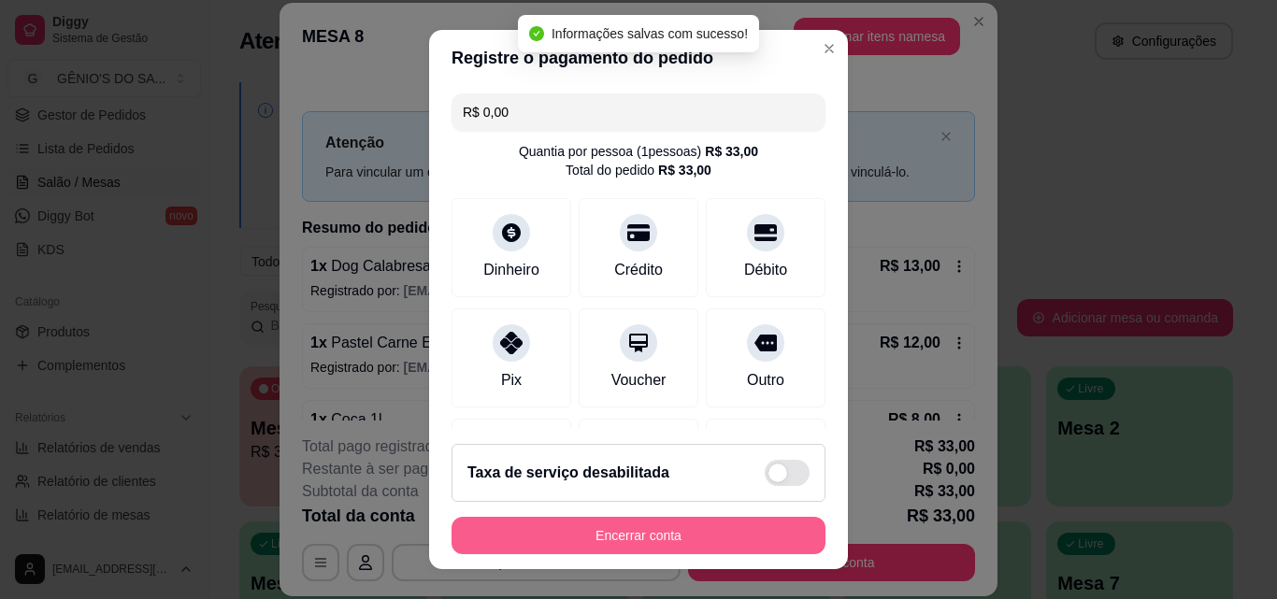
click at [565, 539] on button "Encerrar conta" at bounding box center [639, 535] width 374 height 37
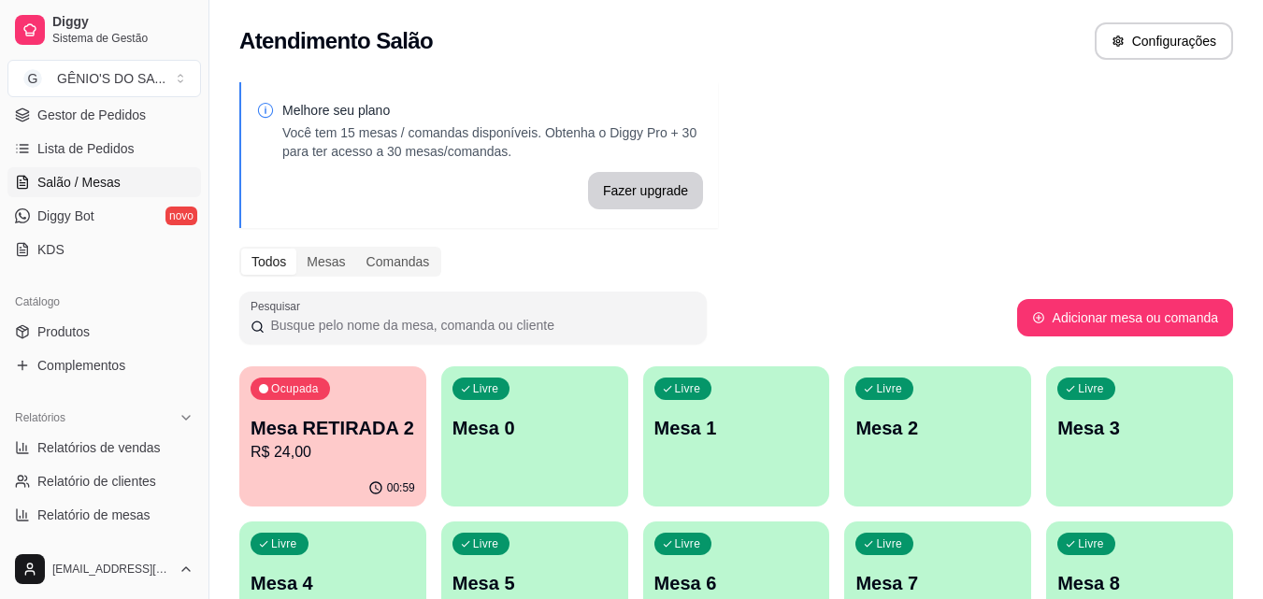
click at [342, 417] on p "Mesa RETIRADA 2" at bounding box center [333, 428] width 165 height 26
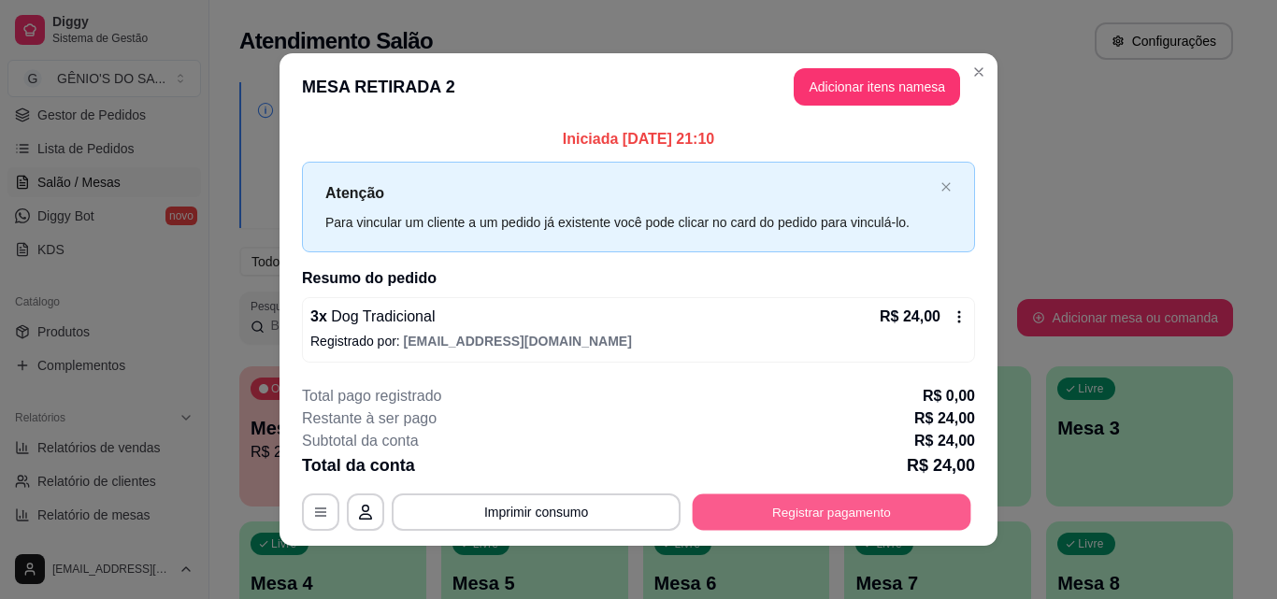
click at [782, 514] on button "Registrar pagamento" at bounding box center [832, 513] width 279 height 36
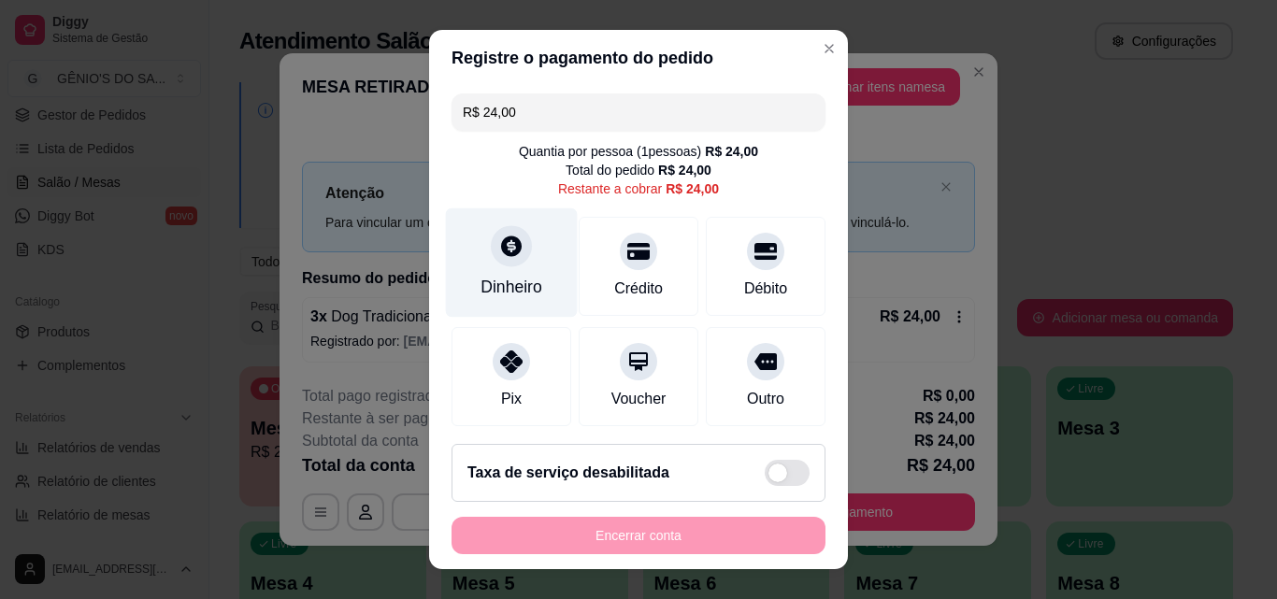
click at [501, 251] on icon at bounding box center [511, 246] width 21 height 21
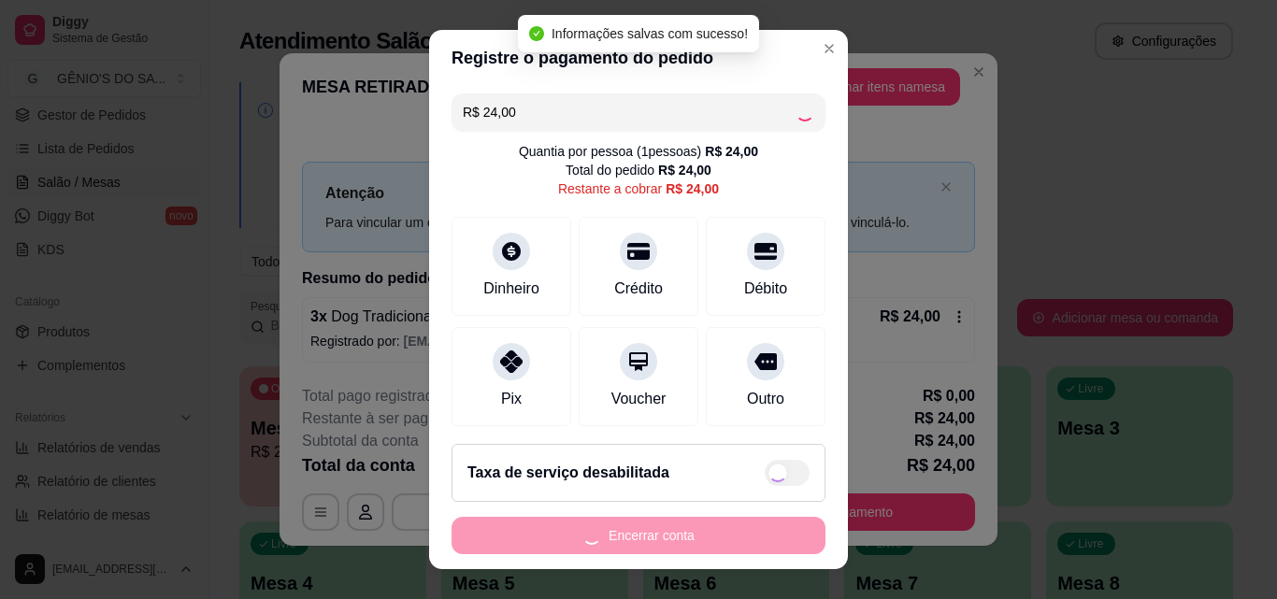
type input "R$ 0,00"
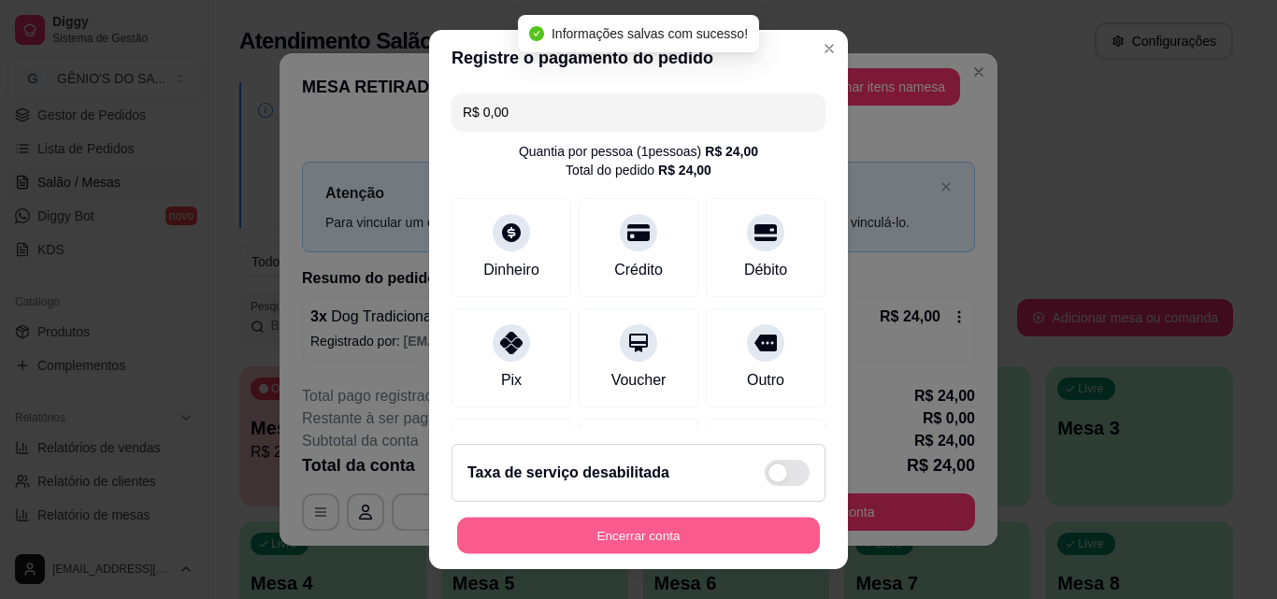
click at [675, 541] on button "Encerrar conta" at bounding box center [638, 536] width 363 height 36
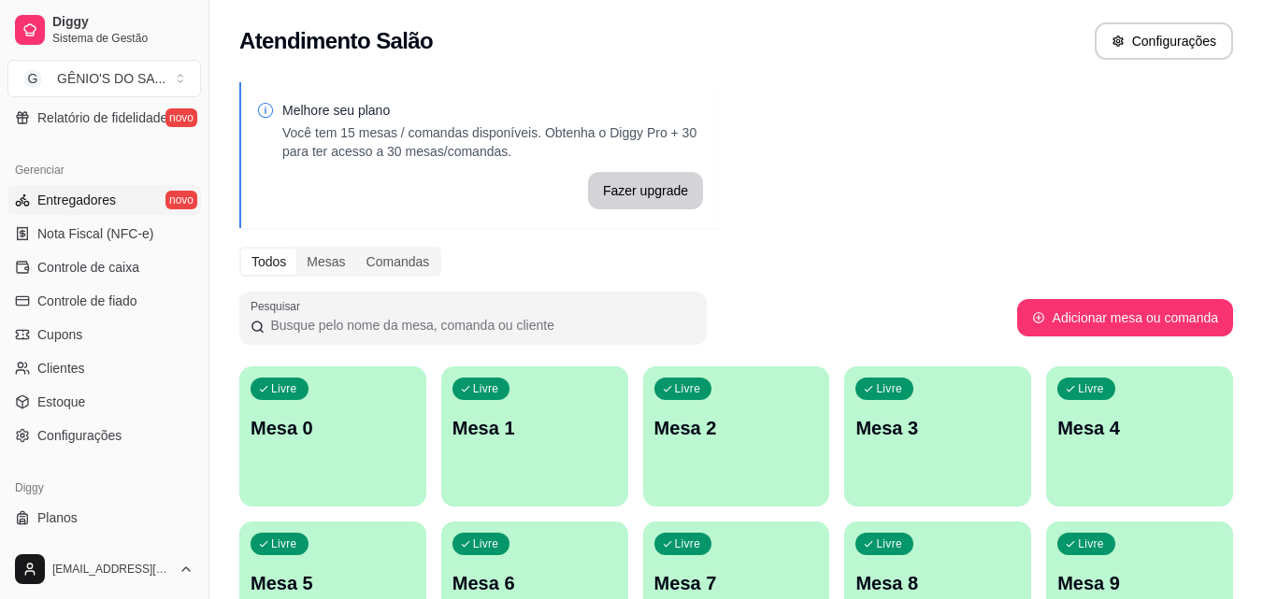
scroll to position [746, 0]
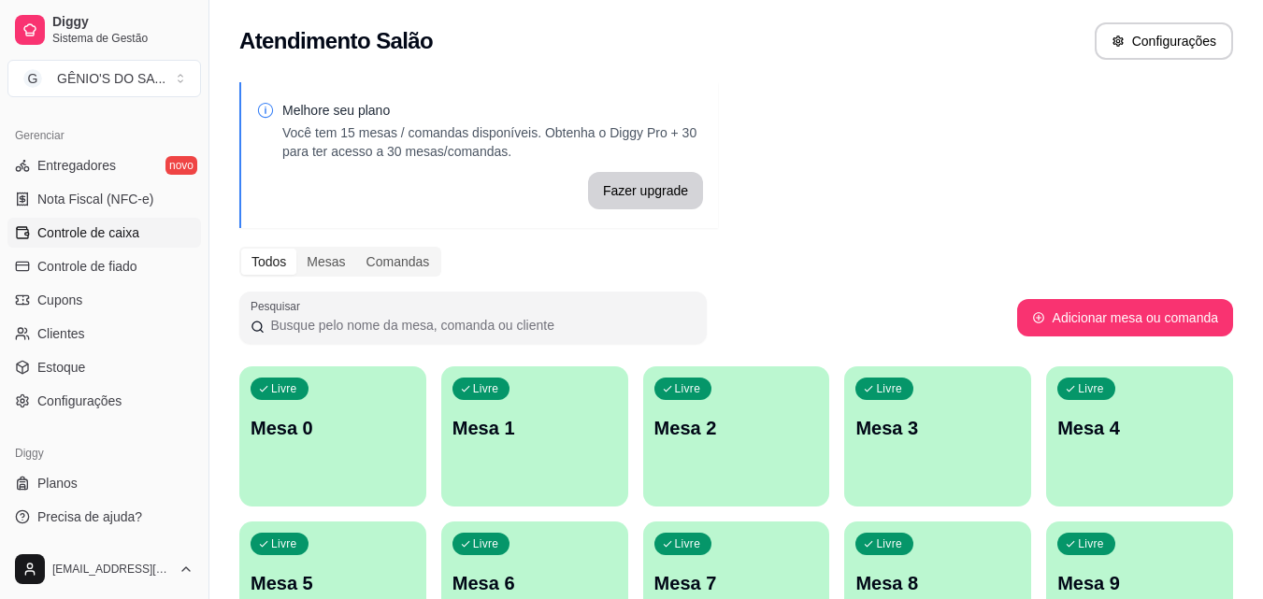
click at [99, 228] on span "Controle de caixa" at bounding box center [88, 232] width 102 height 19
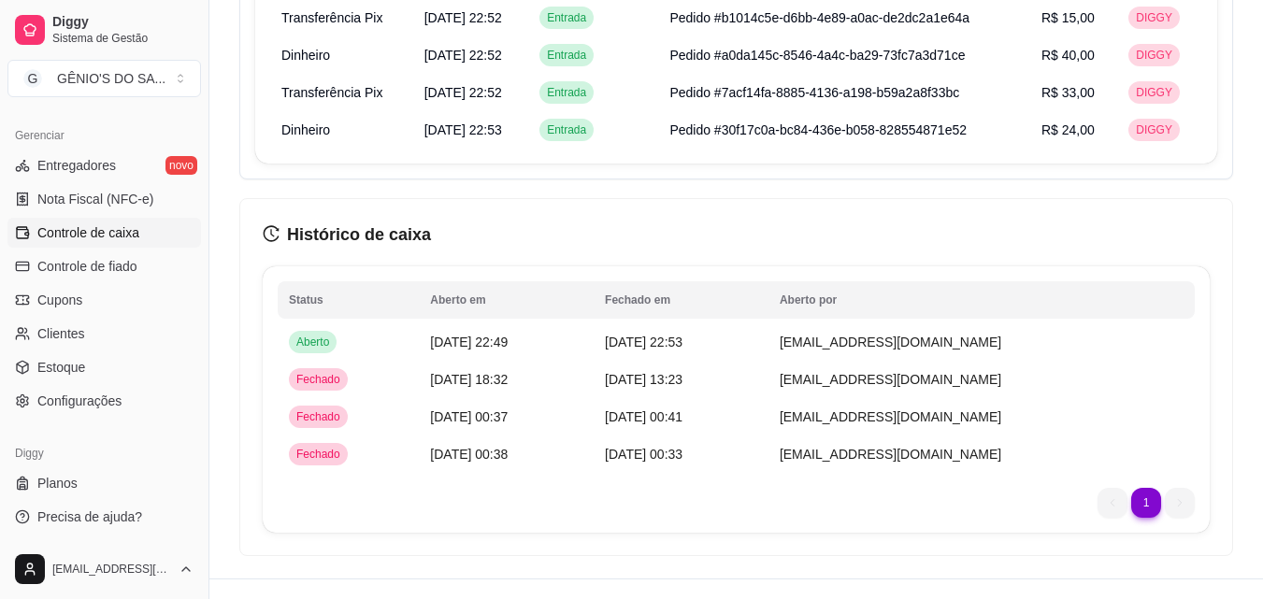
scroll to position [1403, 0]
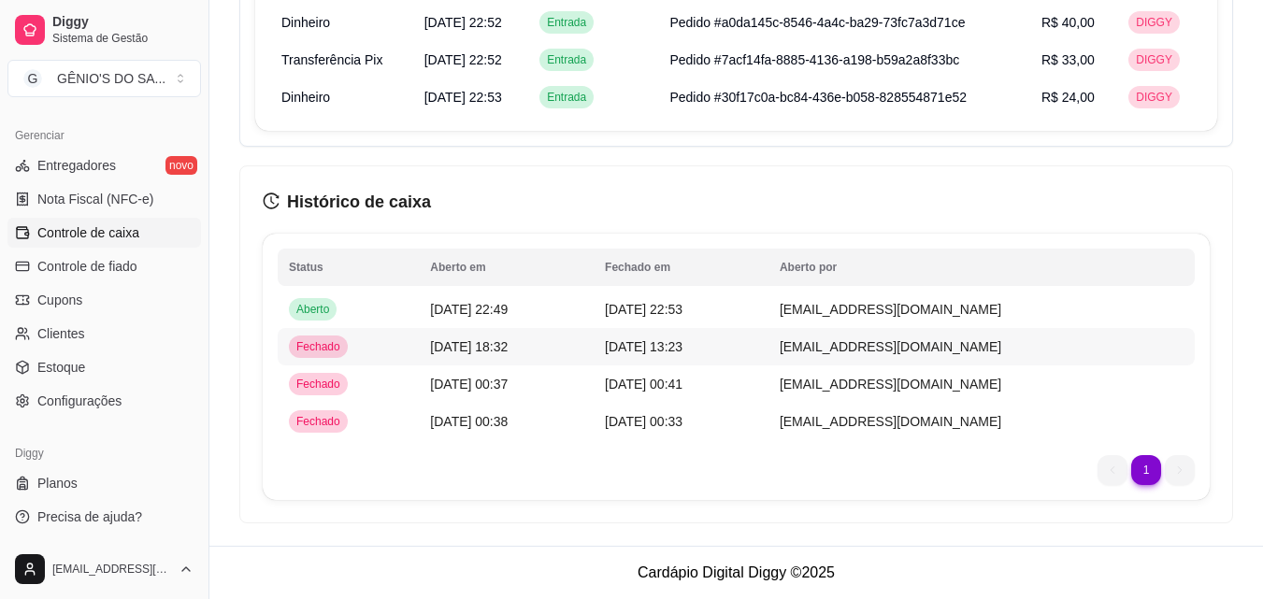
click at [644, 344] on span "[DATE] 13:23" at bounding box center [644, 346] width 78 height 15
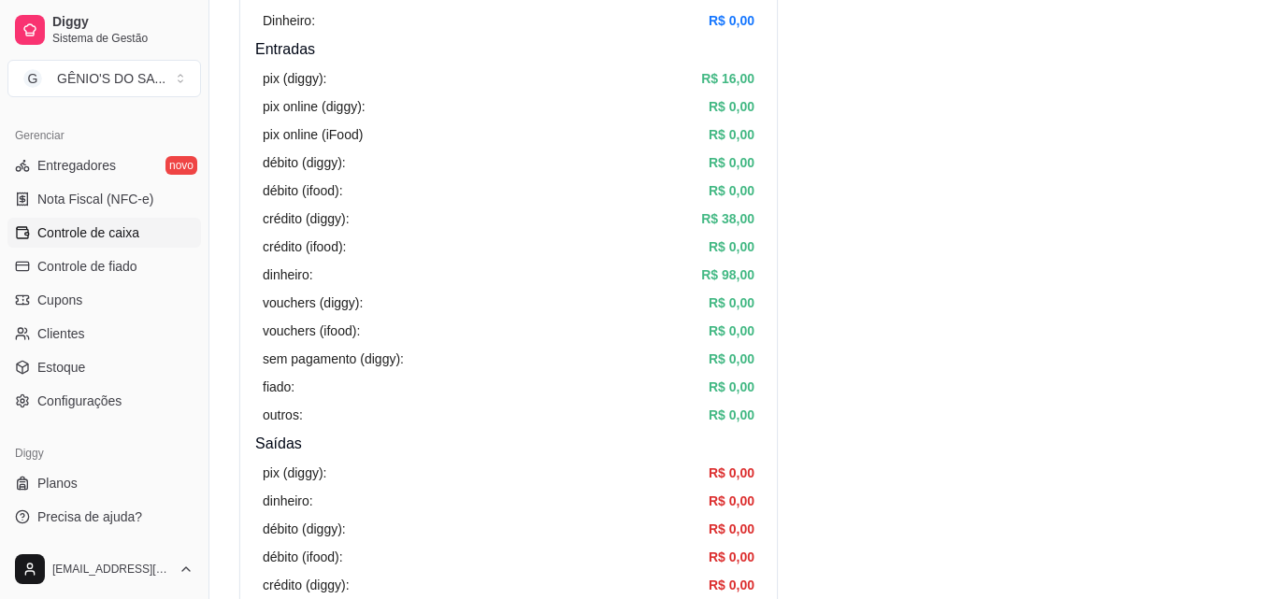
scroll to position [80, 0]
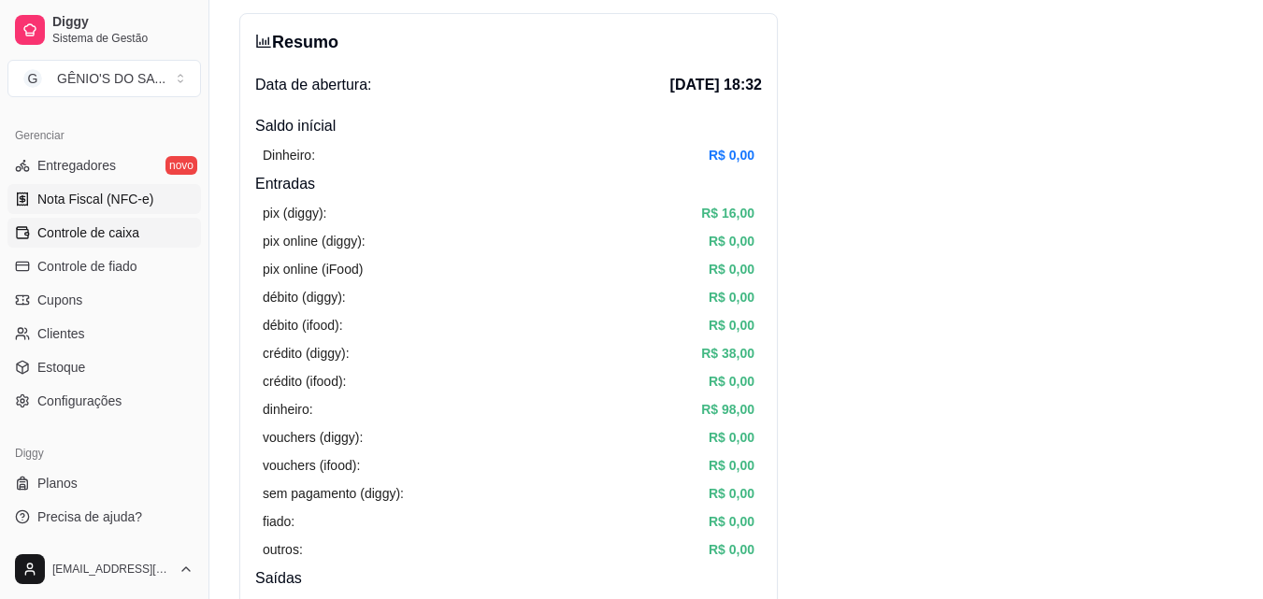
click at [78, 197] on span "Nota Fiscal (NFC-e)" at bounding box center [95, 199] width 116 height 19
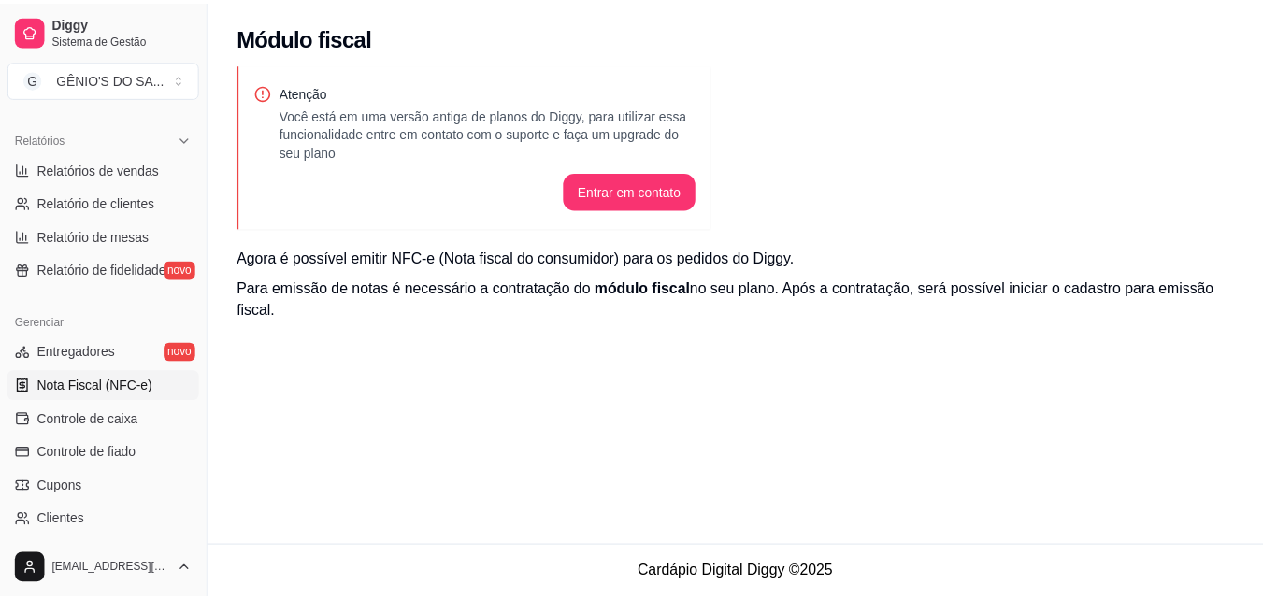
scroll to position [652, 0]
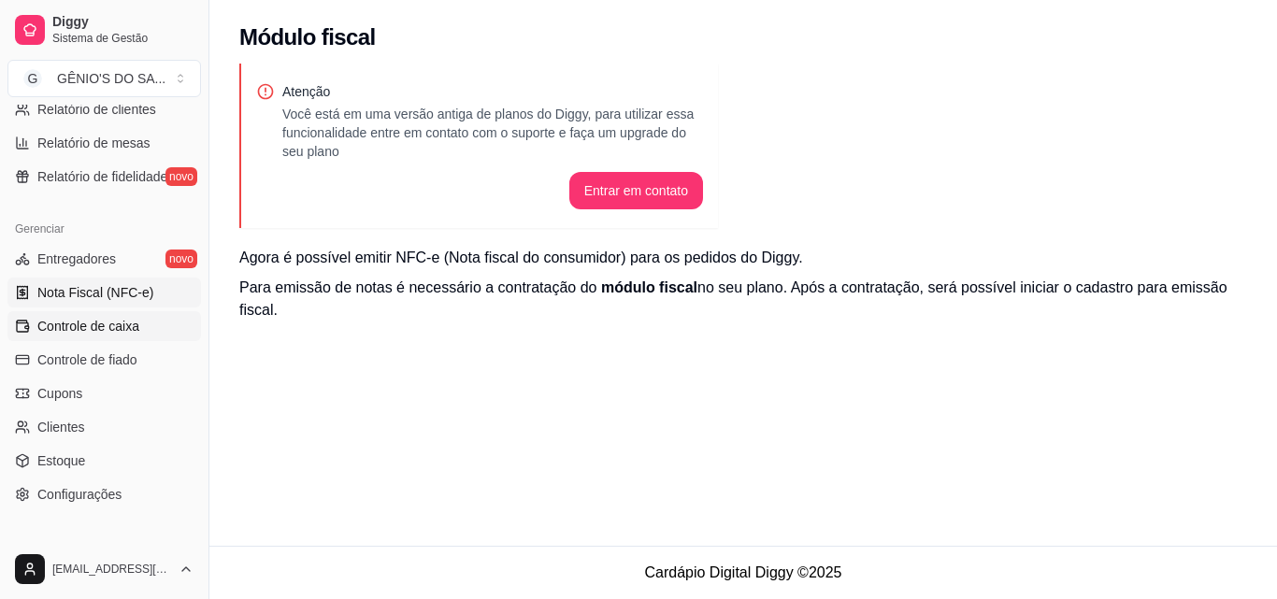
click at [120, 325] on span "Controle de caixa" at bounding box center [88, 326] width 102 height 19
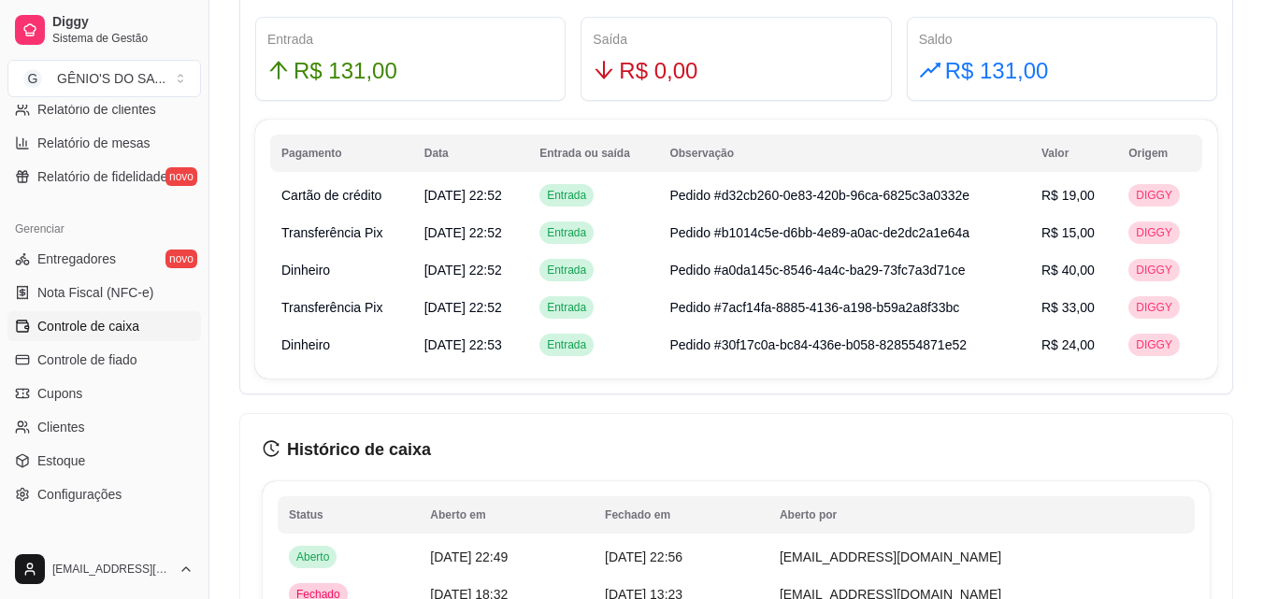
scroll to position [1215, 0]
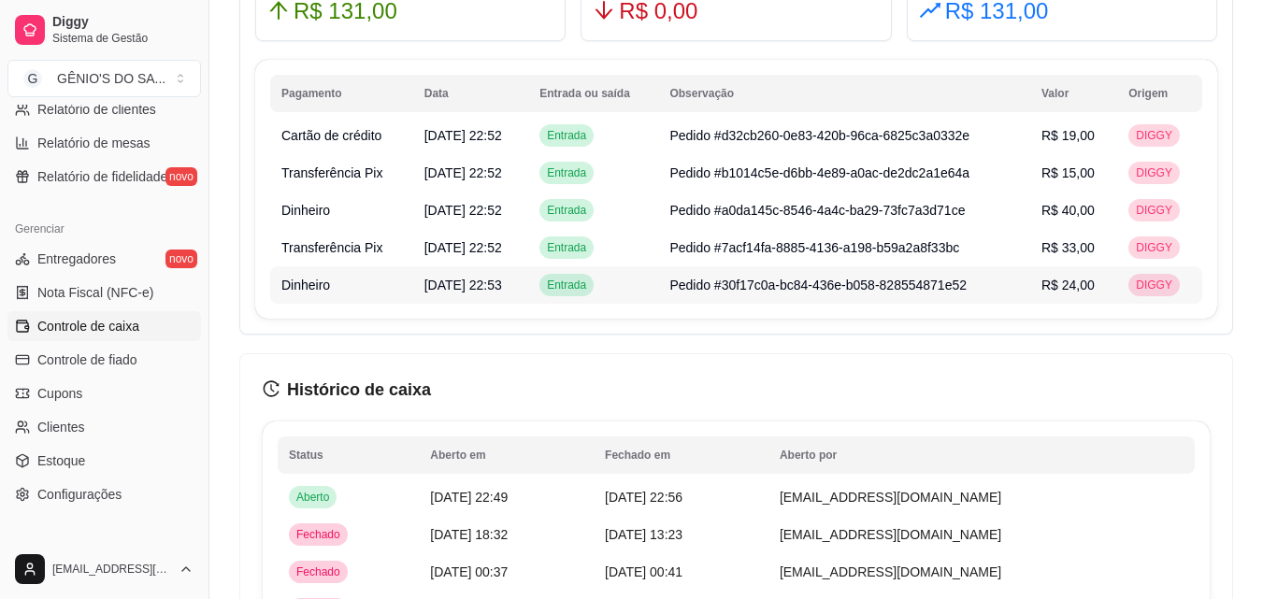
click at [1139, 281] on span "DIGGY" at bounding box center [1154, 285] width 44 height 15
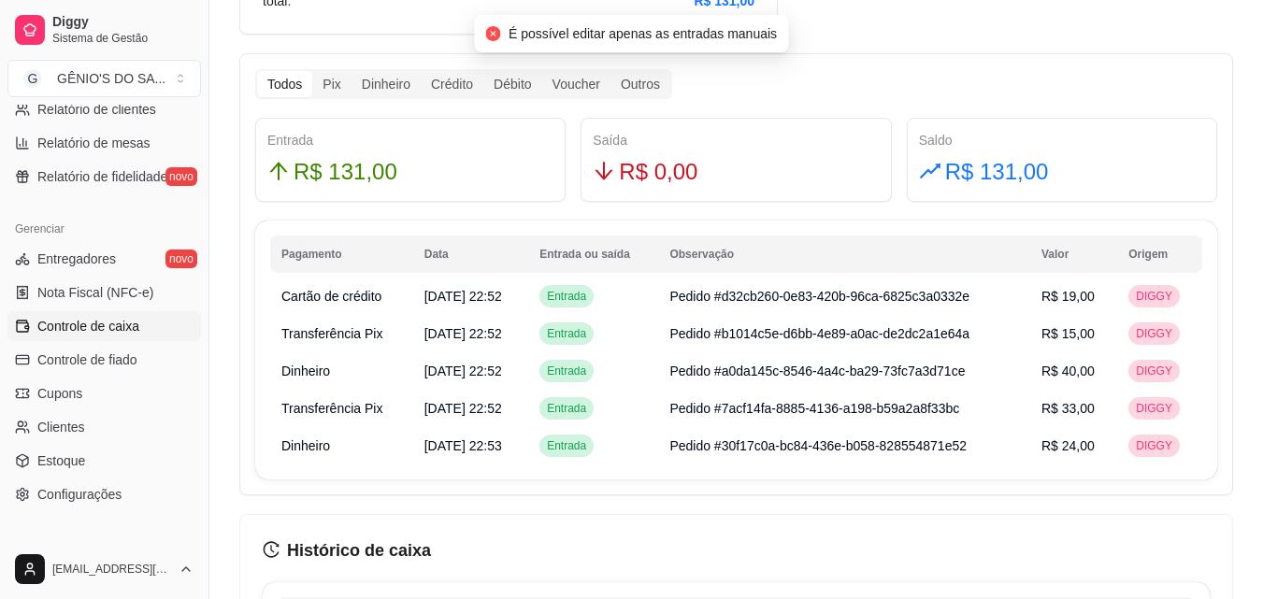
scroll to position [1028, 0]
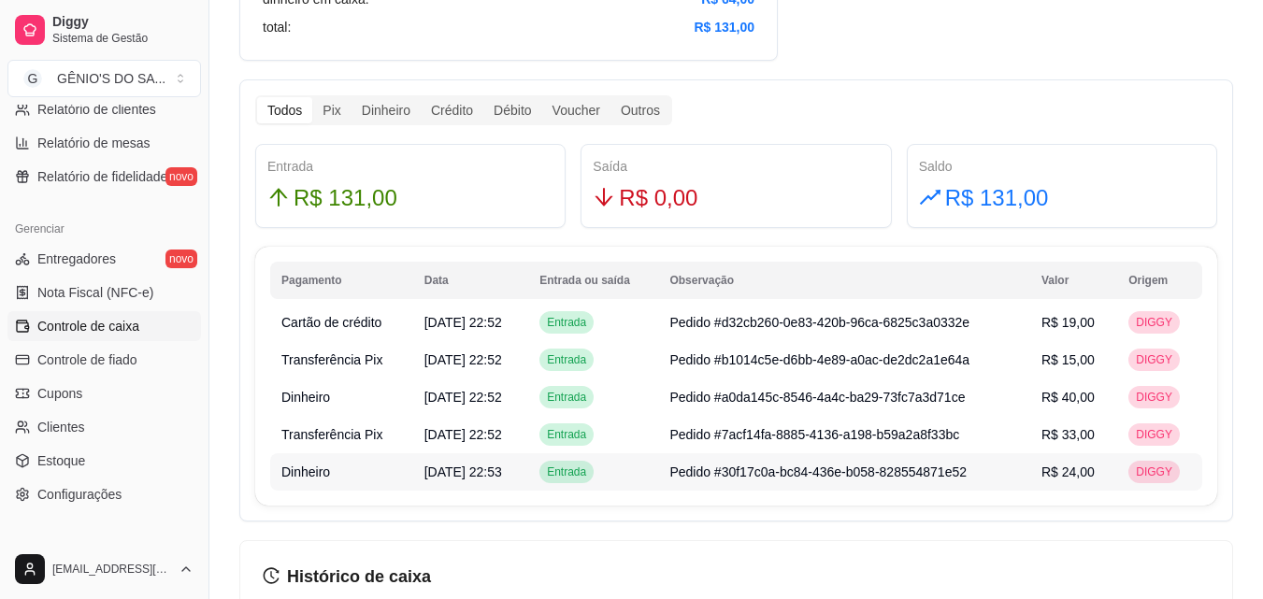
click at [859, 467] on span "Pedido #30f17c0a-bc84-436e-b058-828554871e52" at bounding box center [817, 472] width 297 height 15
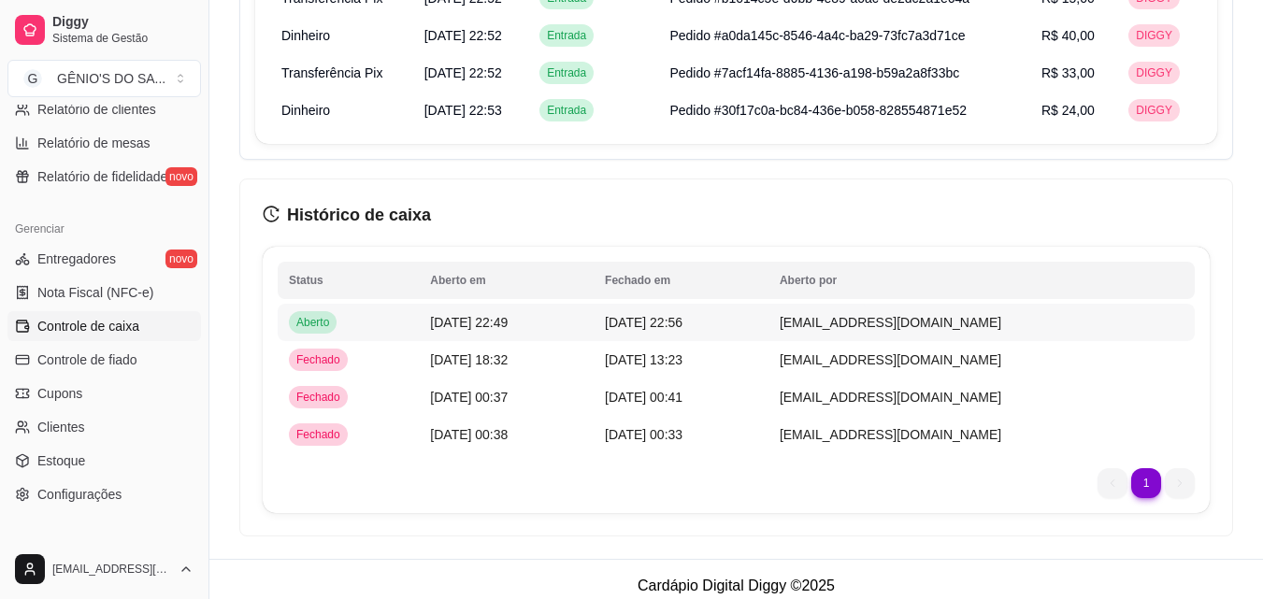
scroll to position [1402, 0]
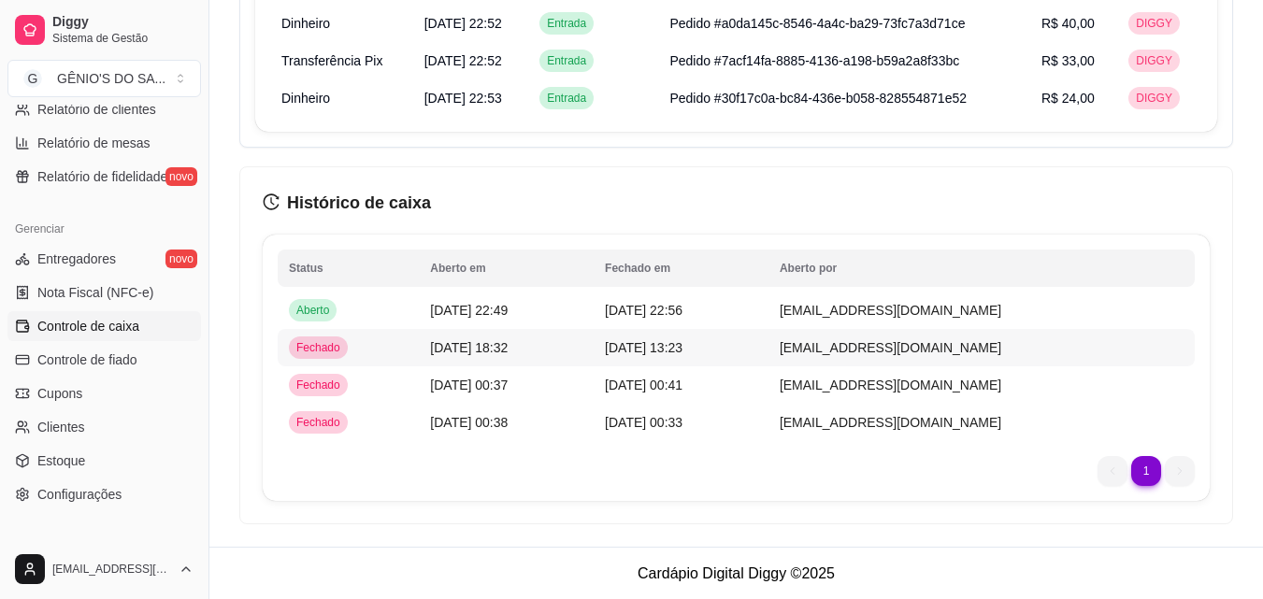
click at [452, 343] on span "[DATE] 18:32" at bounding box center [469, 347] width 78 height 15
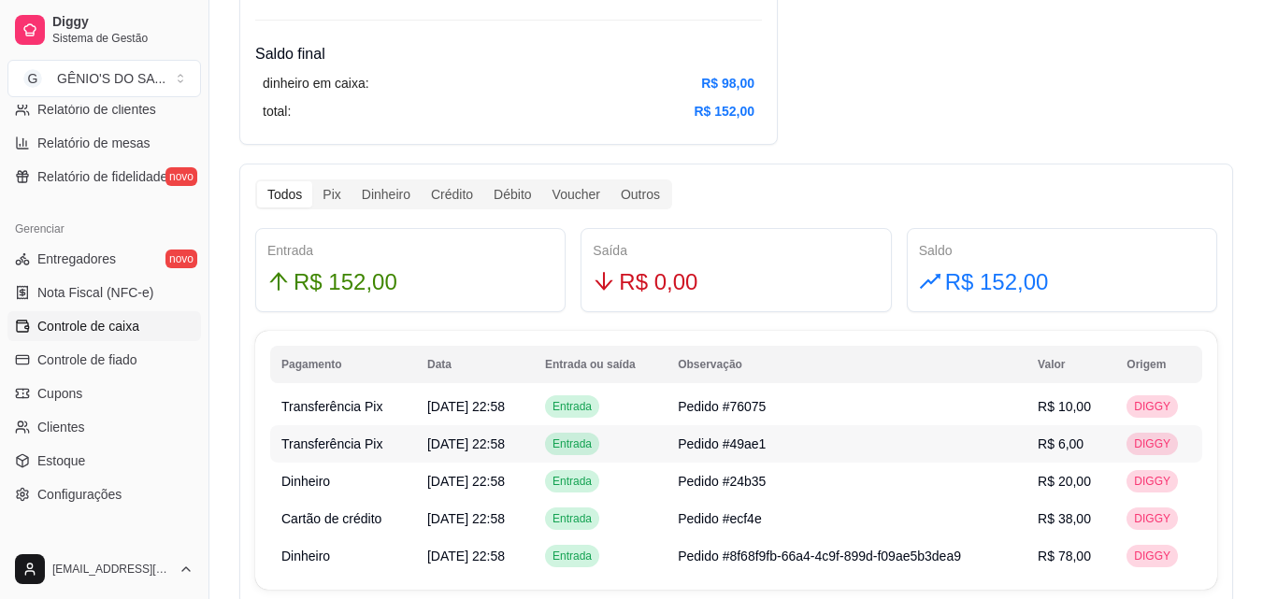
scroll to position [1015, 0]
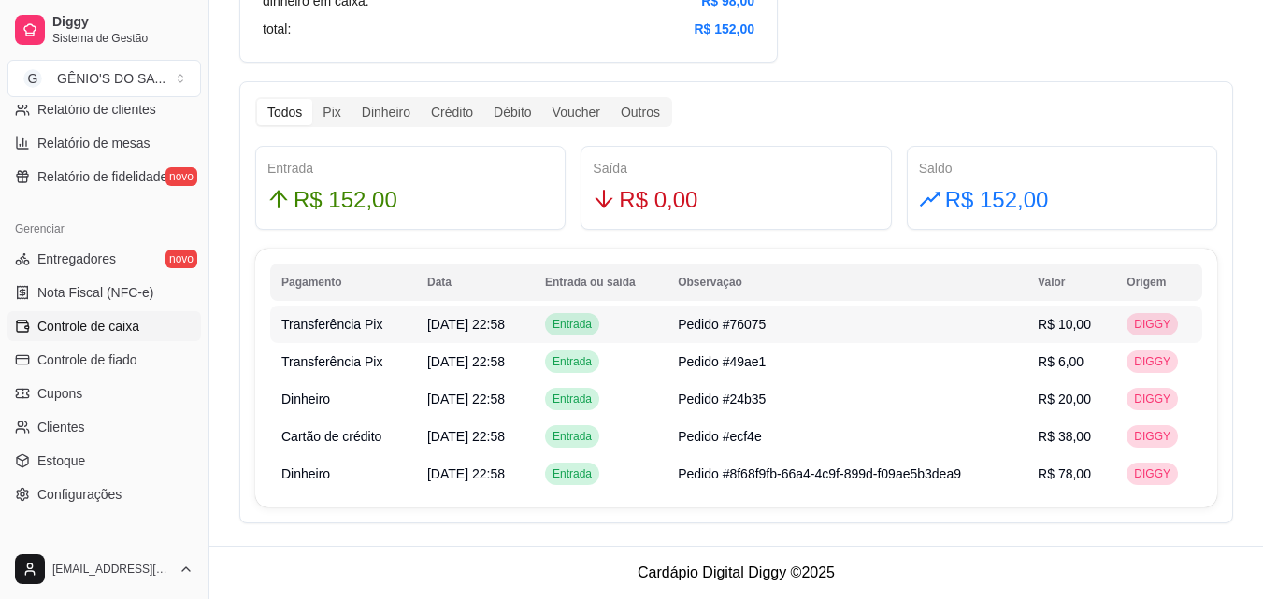
click at [641, 316] on td "Entrada" at bounding box center [600, 324] width 133 height 37
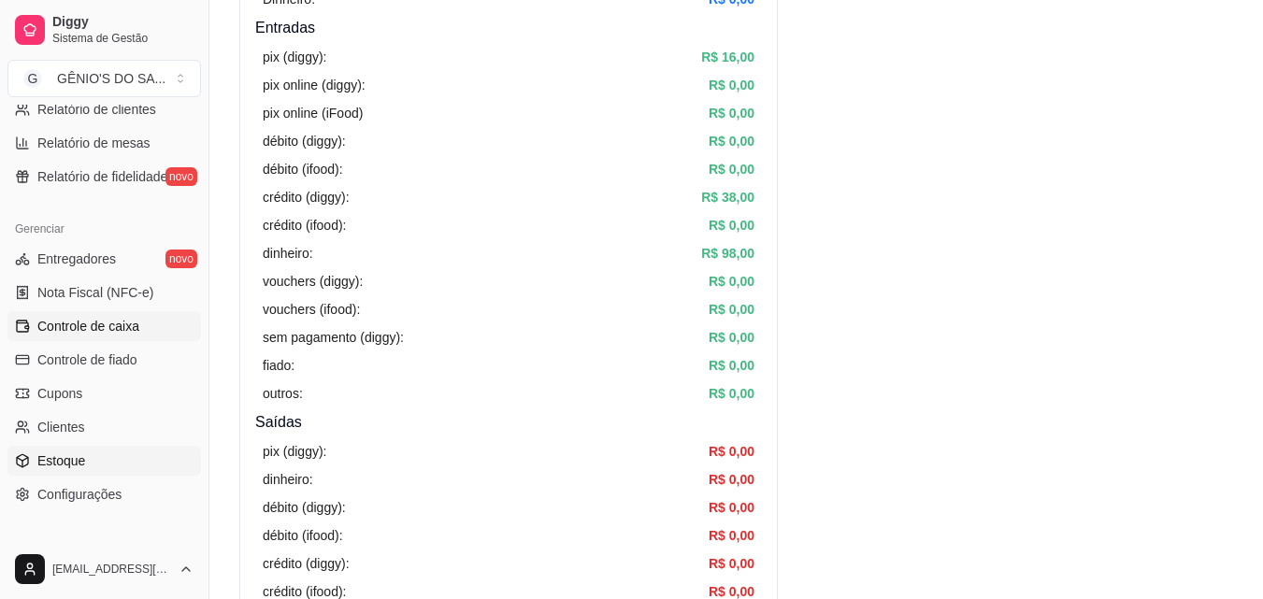
scroll to position [0, 0]
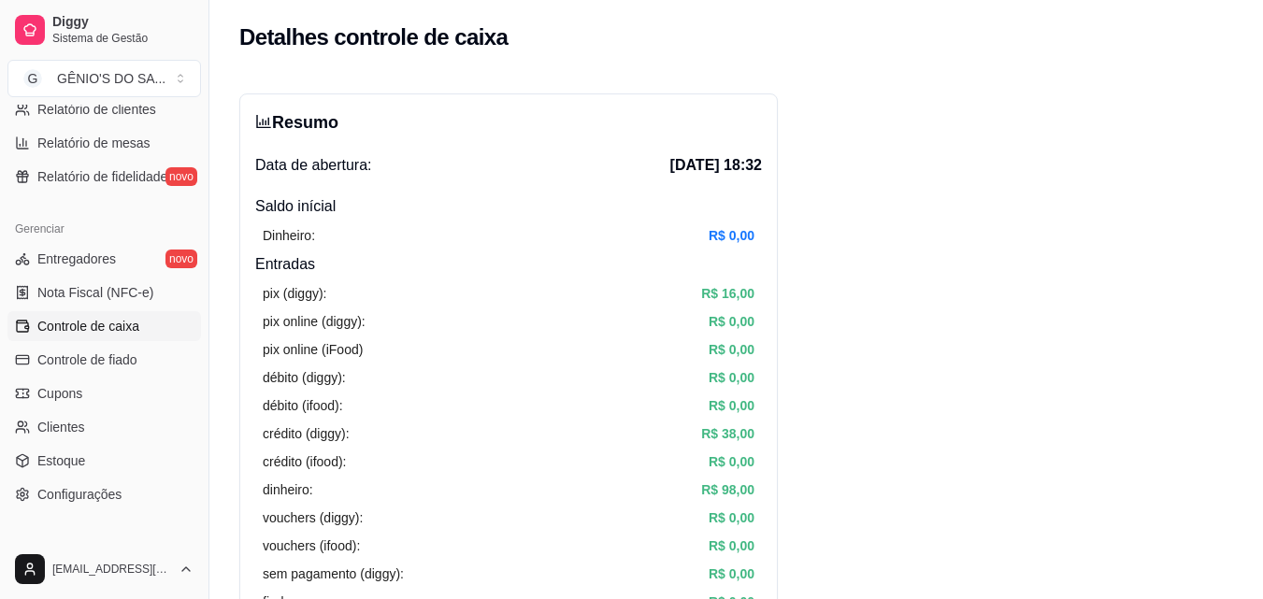
click at [89, 323] on span "Controle de caixa" at bounding box center [88, 326] width 102 height 19
